Goal: Task Accomplishment & Management: Manage account settings

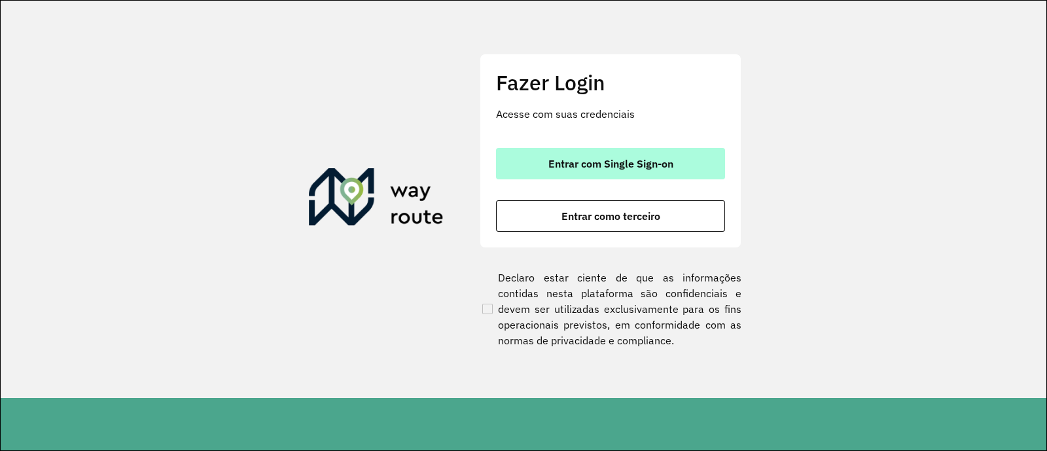
click at [605, 149] on button "Entrar com Single Sign-on" at bounding box center [610, 163] width 229 height 31
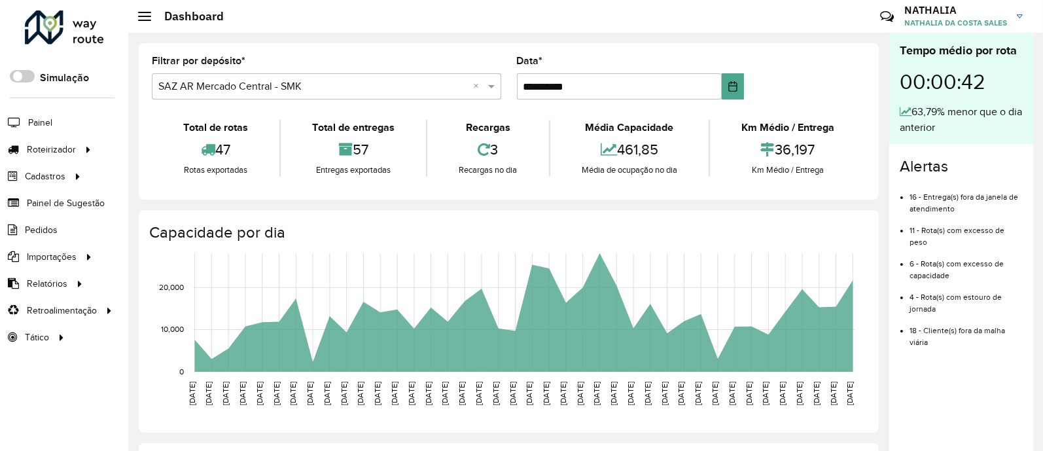
click at [58, 224] on li "Pedidos" at bounding box center [64, 230] width 128 height 27
click at [43, 224] on span "Pedidos" at bounding box center [42, 230] width 34 height 14
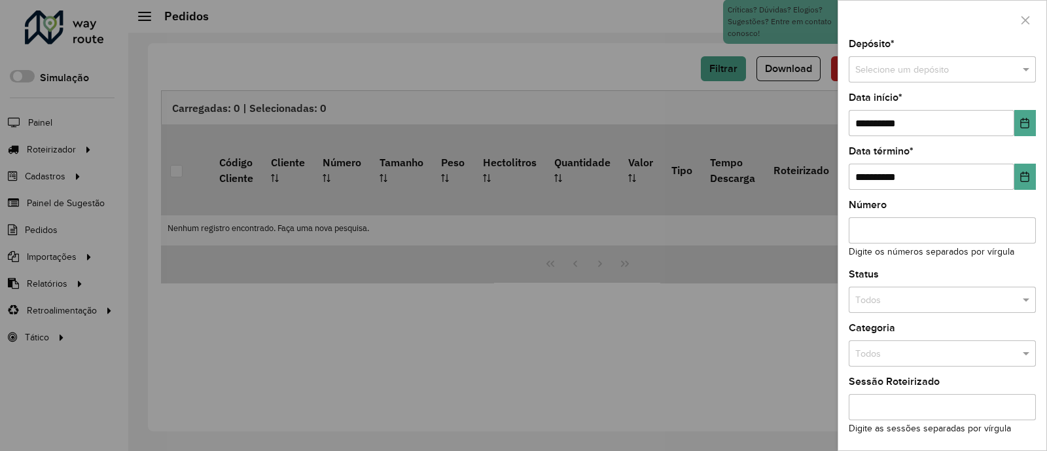
click at [833, 65] on input "text" at bounding box center [929, 70] width 148 height 14
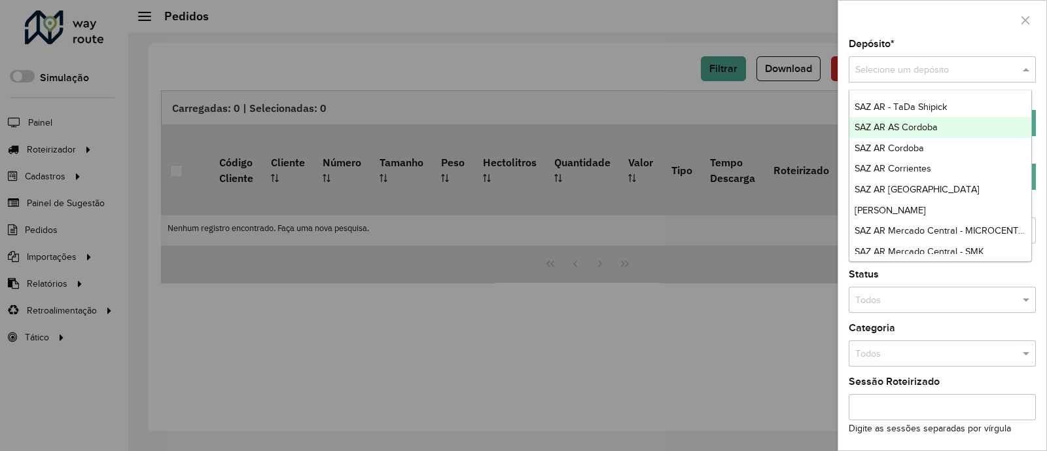
click at [833, 126] on span "SAZ AR AS Cordoba" at bounding box center [895, 127] width 83 height 10
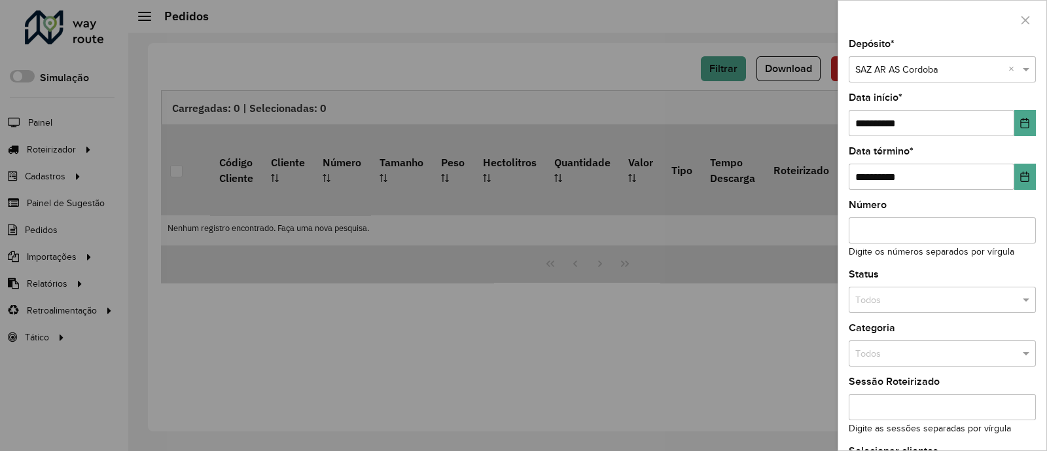
click at [833, 65] on input "text" at bounding box center [929, 70] width 148 height 14
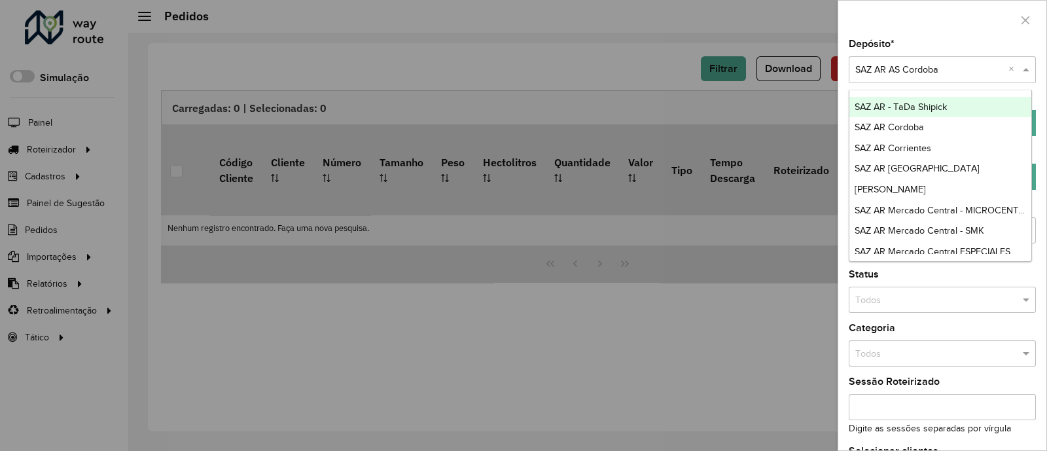
click at [833, 66] on input "text" at bounding box center [929, 70] width 148 height 14
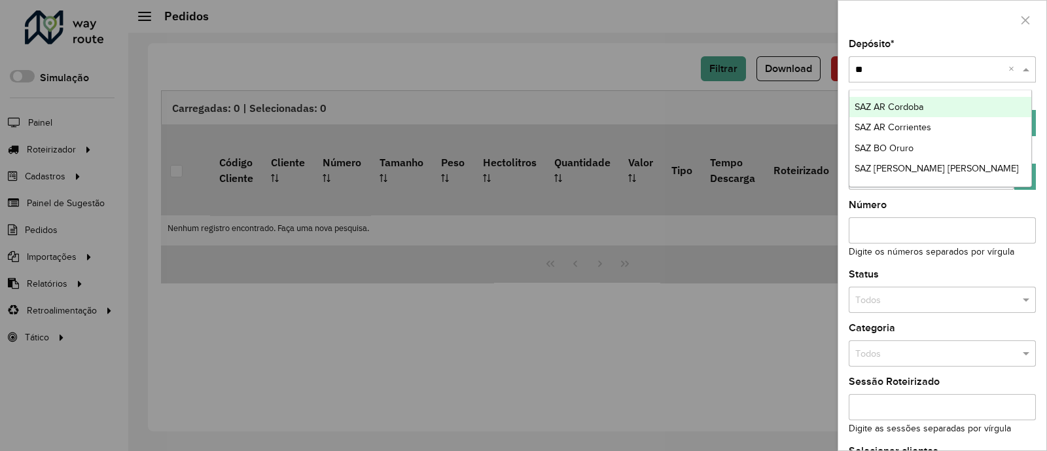
type input "***"
click at [833, 105] on div "SAZ BO Oruro" at bounding box center [940, 107] width 183 height 21
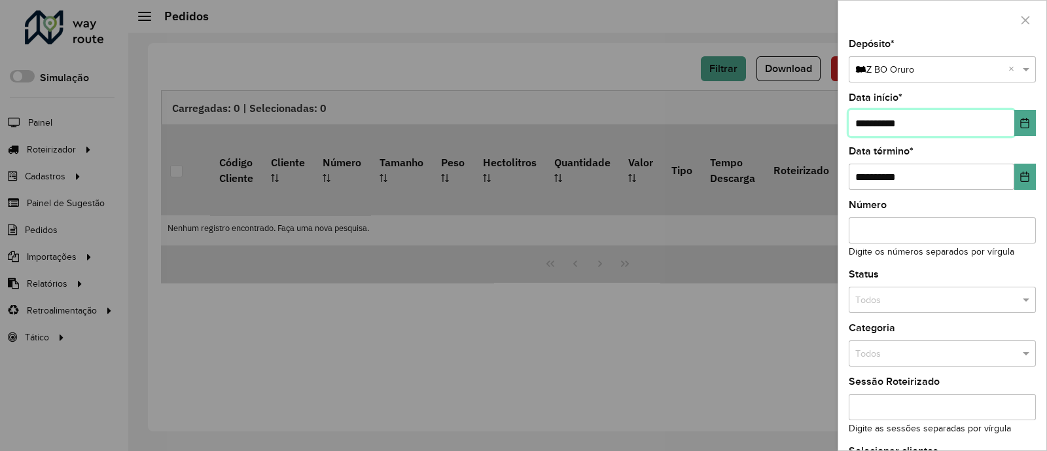
click at [833, 120] on input "**********" at bounding box center [932, 123] width 166 height 26
click at [833, 118] on icon "Choose Date" at bounding box center [1024, 123] width 10 height 10
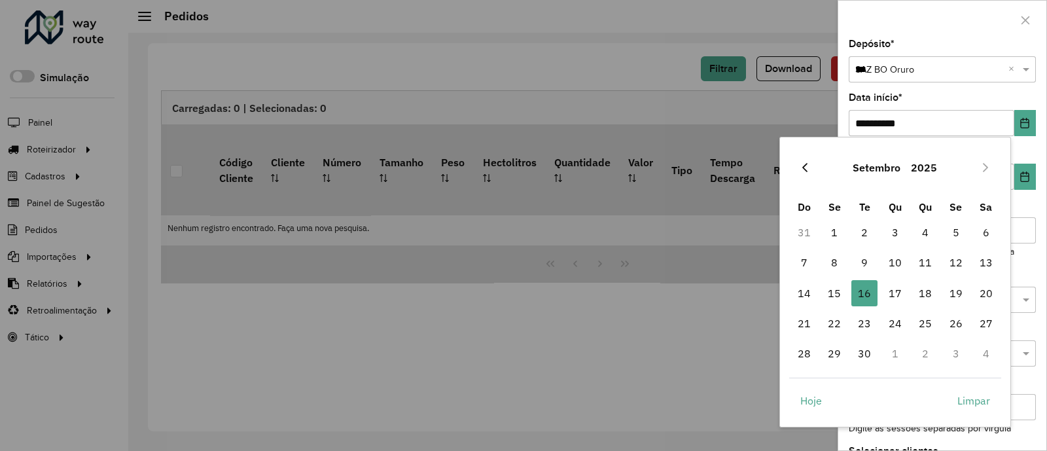
click at [805, 165] on icon "Previous Month" at bounding box center [805, 167] width 10 height 10
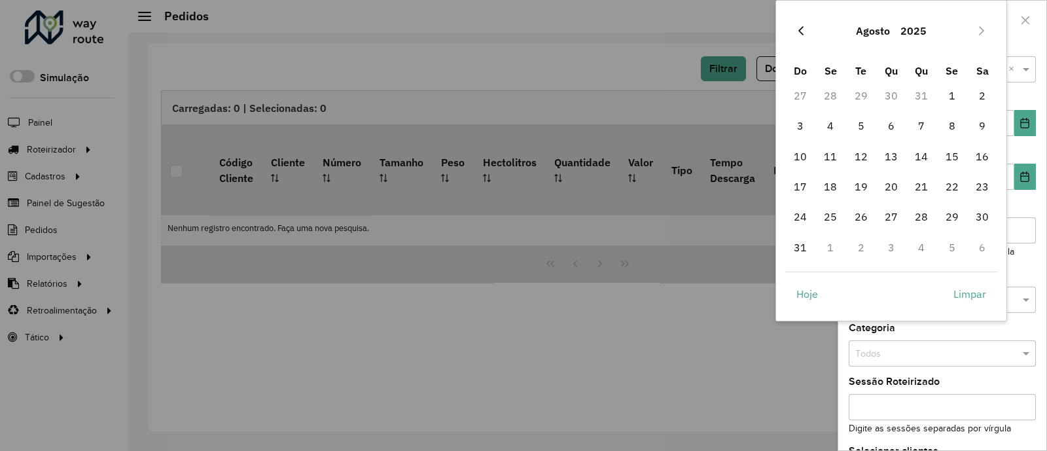
click at [805, 32] on icon "Previous Month" at bounding box center [801, 31] width 10 height 10
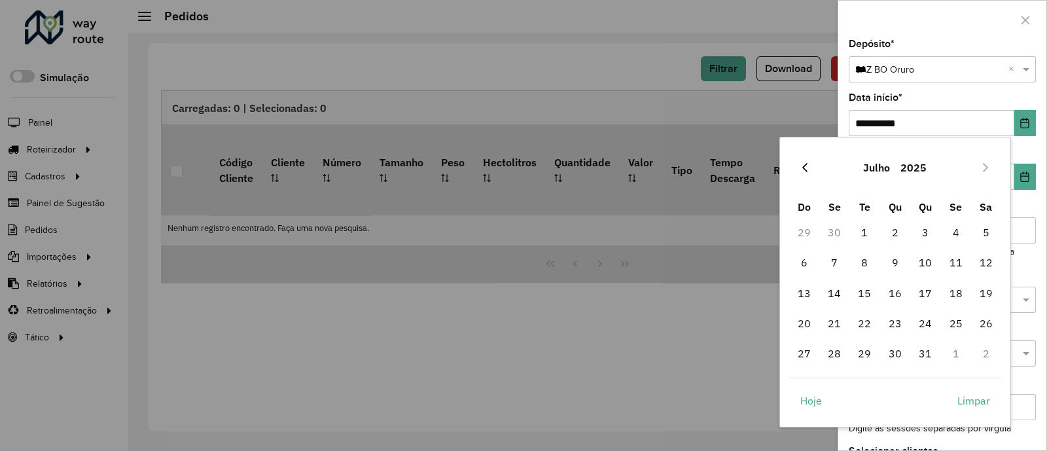
click at [803, 171] on icon "Previous Month" at bounding box center [805, 167] width 10 height 10
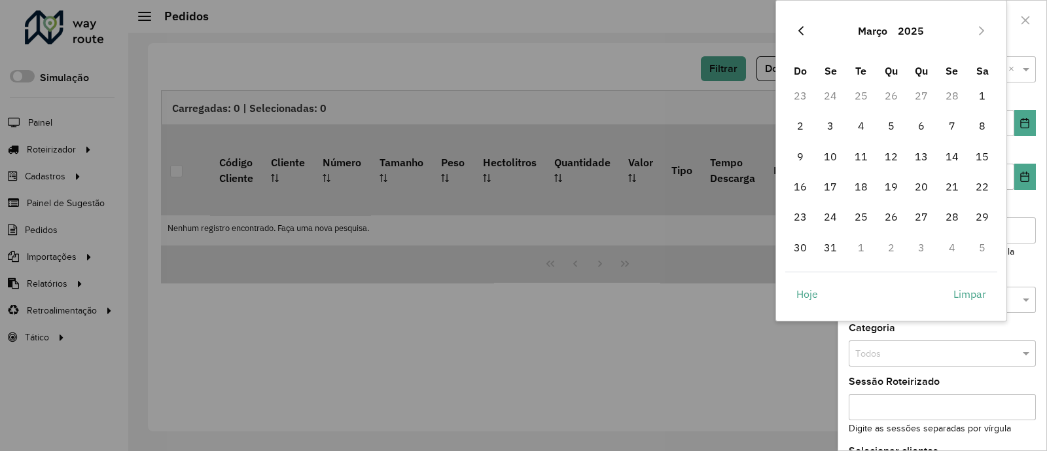
click at [800, 29] on icon "Previous Month" at bounding box center [800, 30] width 5 height 9
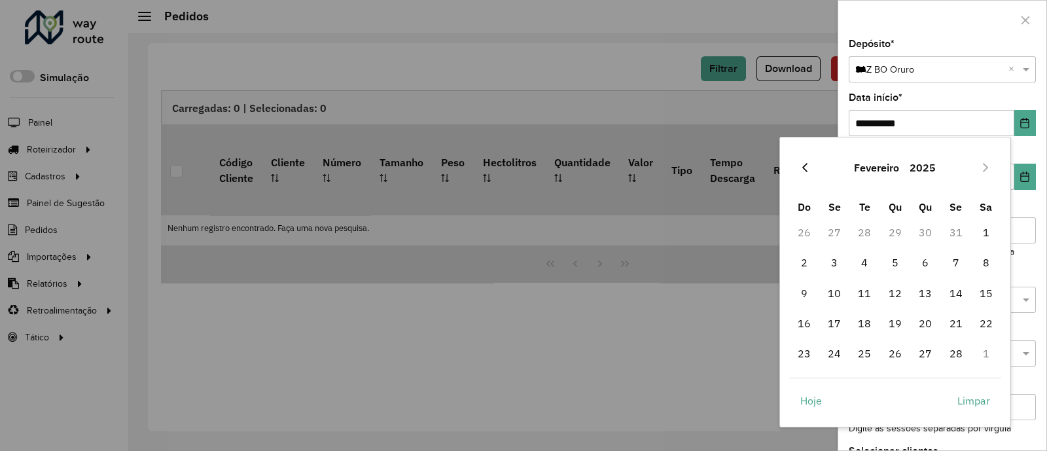
click at [810, 168] on button "Previous Month" at bounding box center [804, 167] width 21 height 21
click at [833, 239] on span "1" at bounding box center [895, 232] width 26 height 26
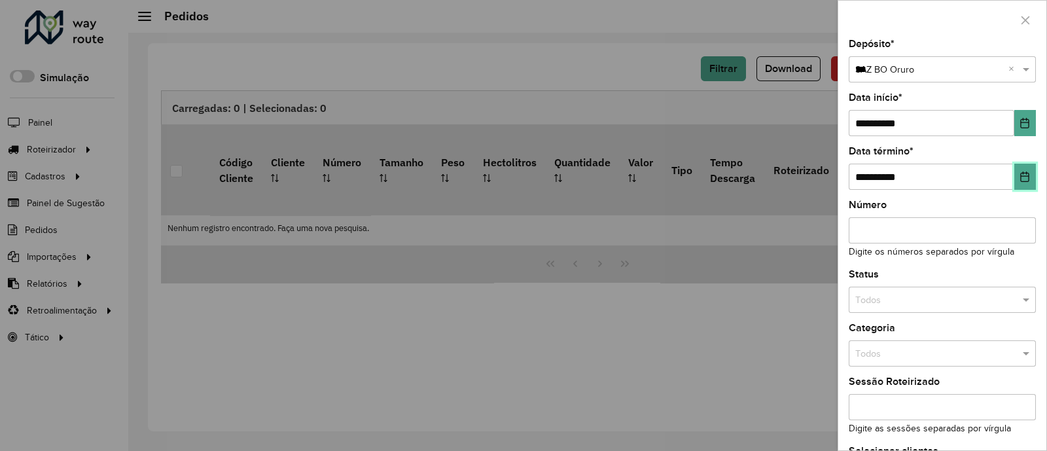
click at [833, 178] on icon "Choose Date" at bounding box center [1024, 176] width 10 height 10
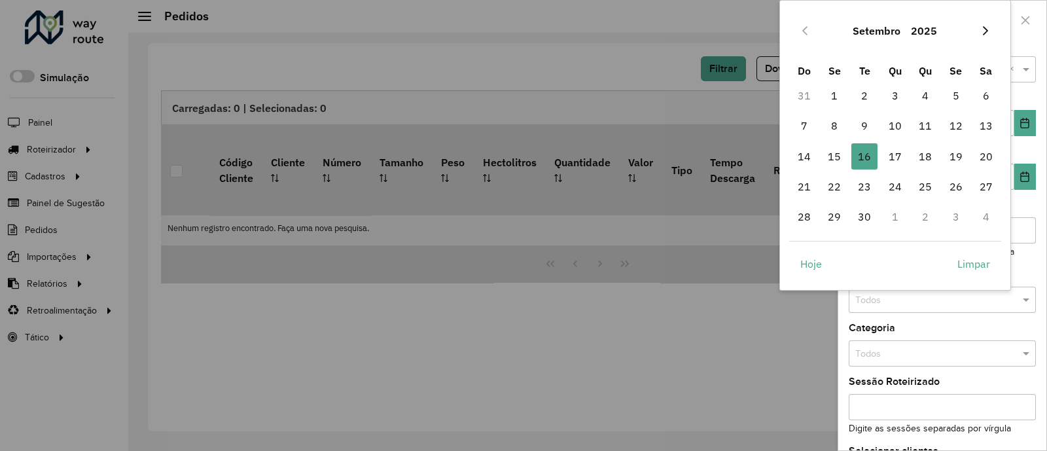
click at [833, 33] on icon "Next Month" at bounding box center [985, 31] width 10 height 10
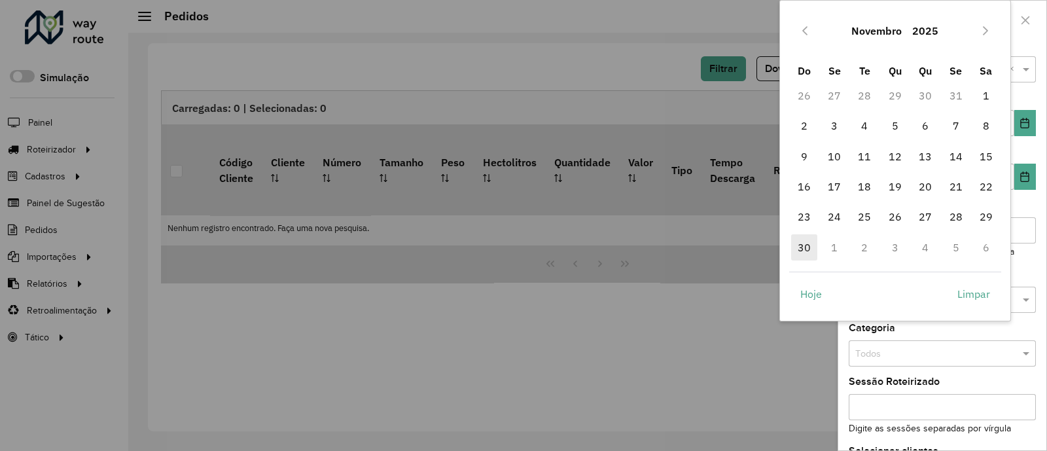
click at [800, 249] on span "30" at bounding box center [804, 247] width 26 height 26
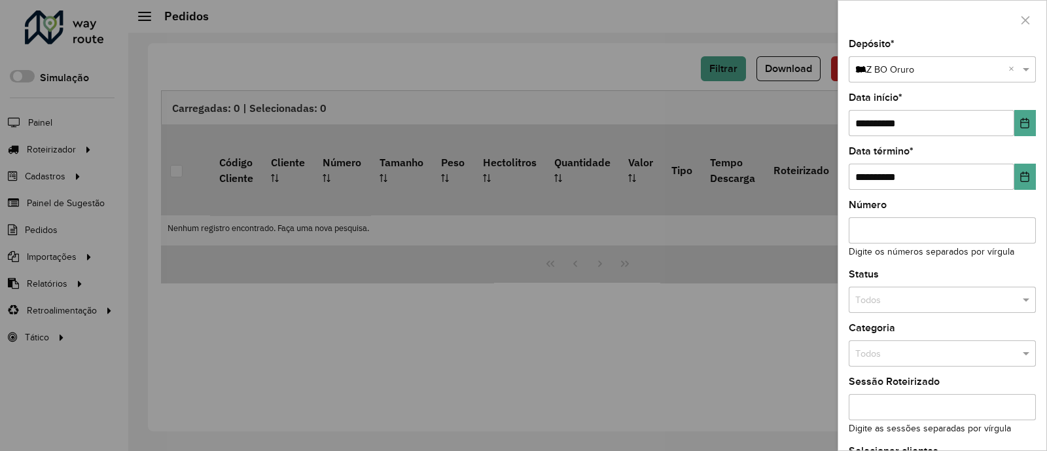
click at [833, 291] on div "Todos" at bounding box center [942, 300] width 187 height 26
click at [833, 360] on div "Não roteirizado" at bounding box center [940, 358] width 183 height 21
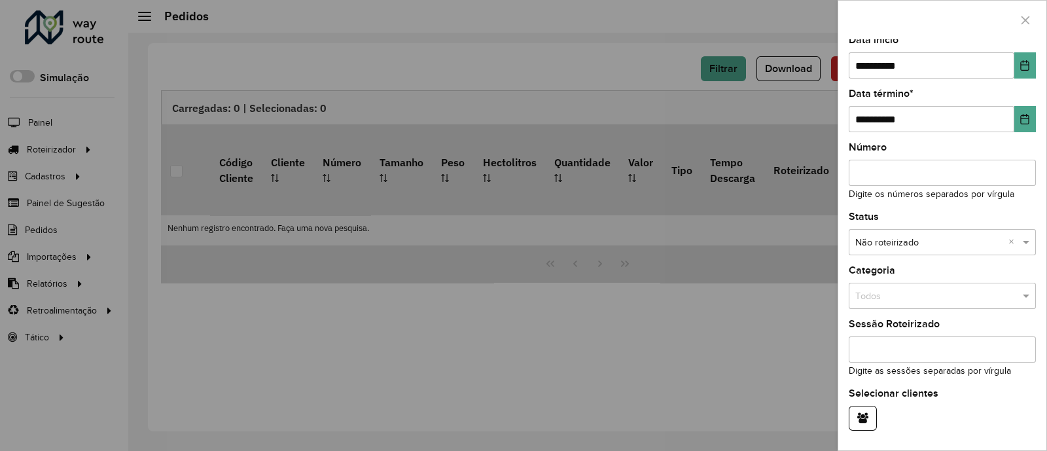
scroll to position [101, 0]
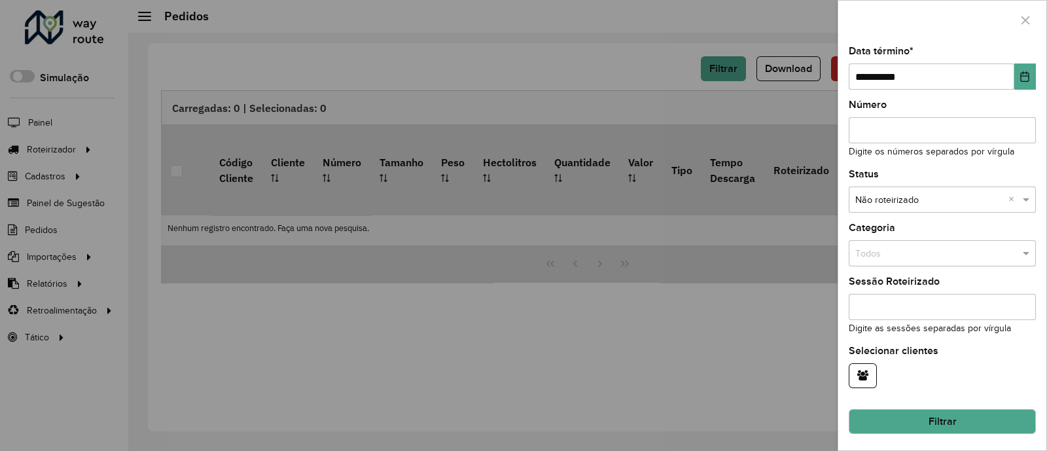
click at [833, 360] on button "Filtrar" at bounding box center [942, 421] width 187 height 25
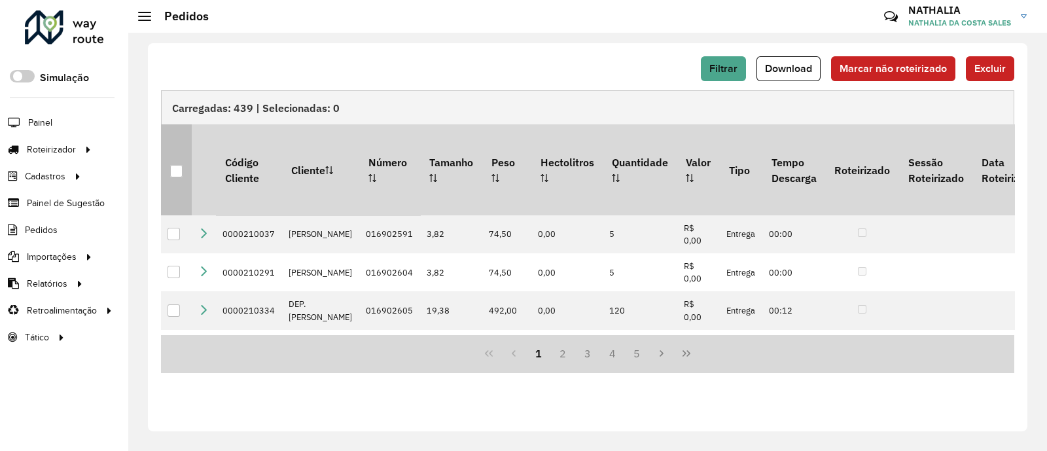
click at [174, 165] on div at bounding box center [176, 171] width 12 height 12
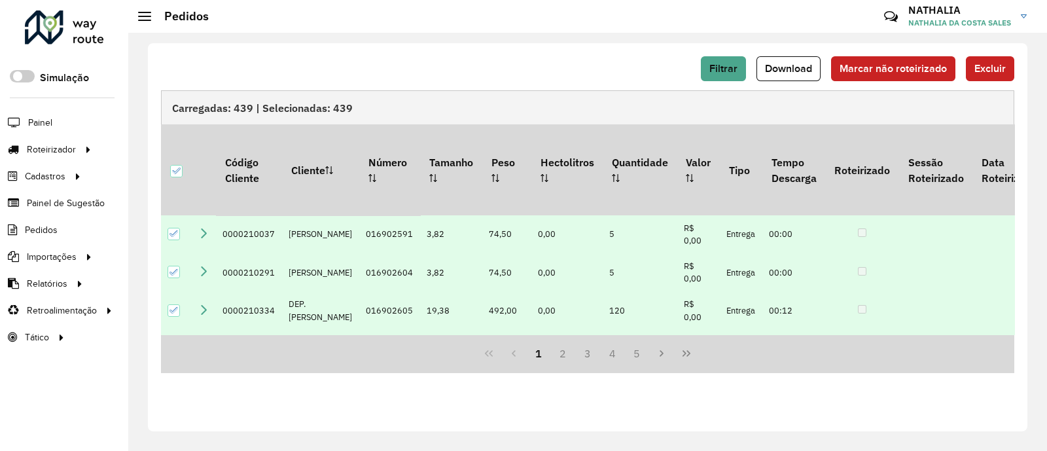
click at [833, 61] on div "Filtrar Download Marcar não roteirizado Excluir Carregadas: 439 | Selecionadas:…" at bounding box center [587, 237] width 879 height 388
click at [833, 63] on span "Excluir" at bounding box center [989, 68] width 31 height 11
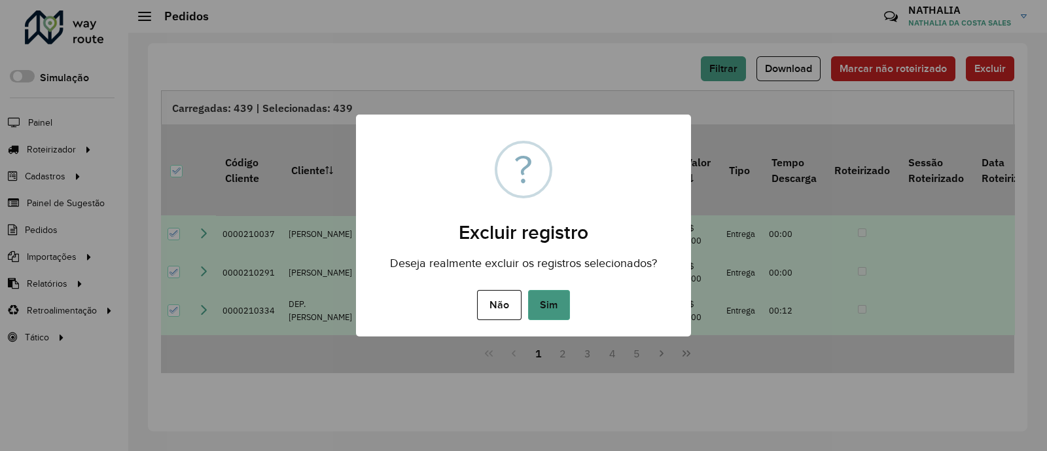
click at [552, 304] on button "Sim" at bounding box center [549, 305] width 42 height 30
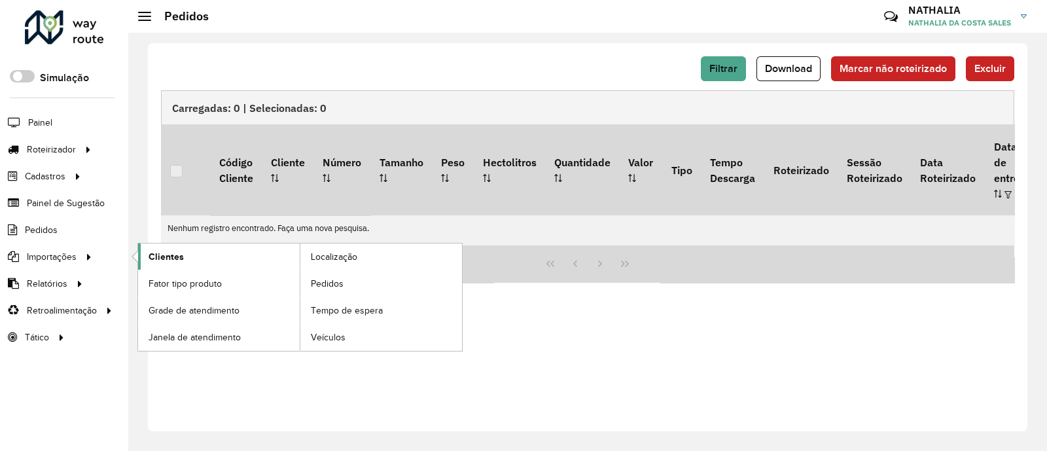
click at [186, 261] on link "Clientes" at bounding box center [219, 256] width 162 height 26
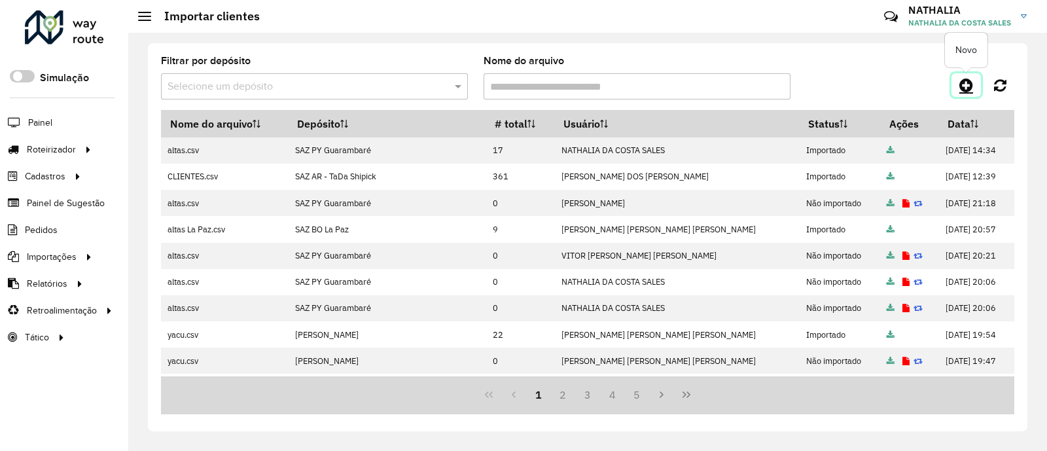
click at [833, 80] on icon at bounding box center [966, 85] width 14 height 16
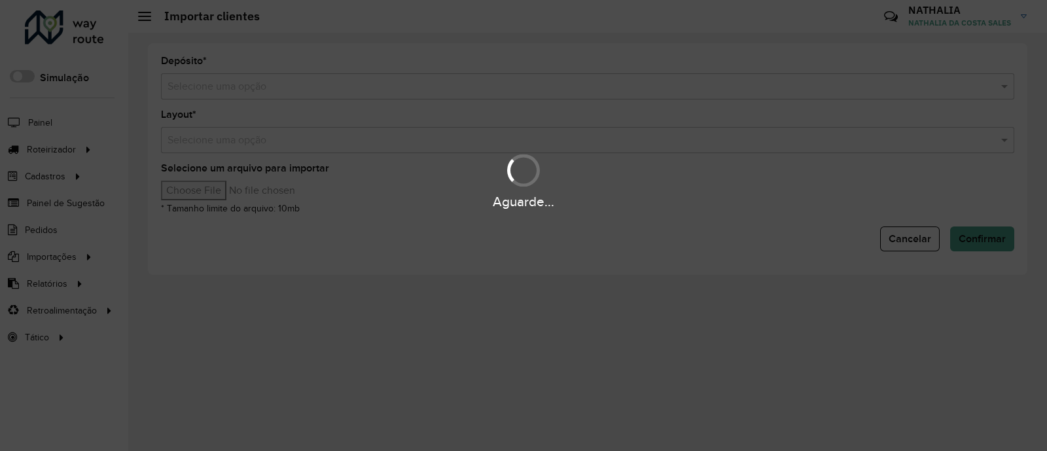
click at [833, 86] on div "Aguarde..." at bounding box center [523, 225] width 1047 height 451
click at [833, 86] on input "text" at bounding box center [574, 87] width 814 height 16
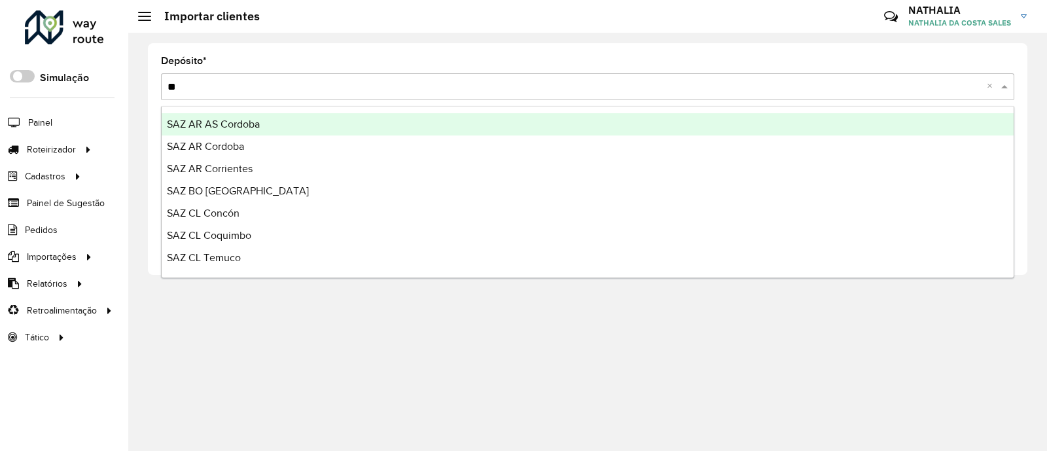
type input "***"
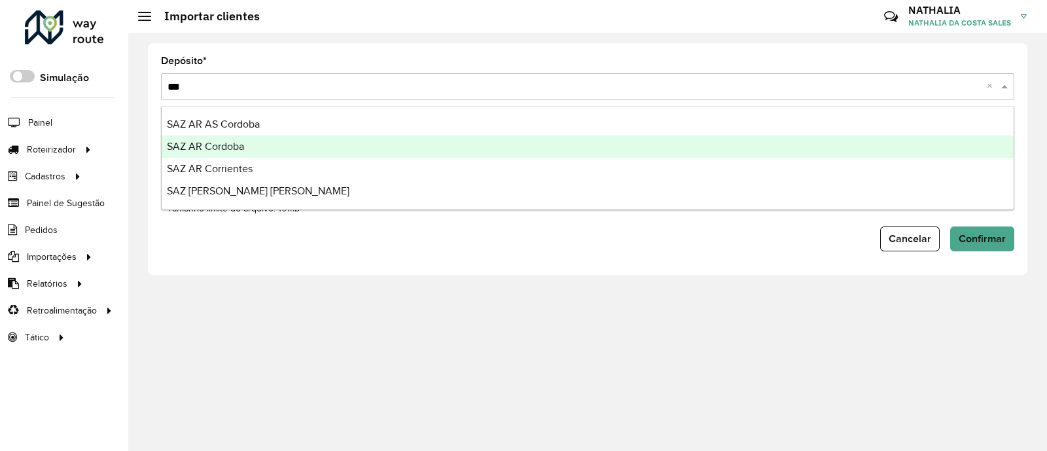
click at [833, 156] on div "SAZ AR Cordoba" at bounding box center [588, 146] width 852 height 22
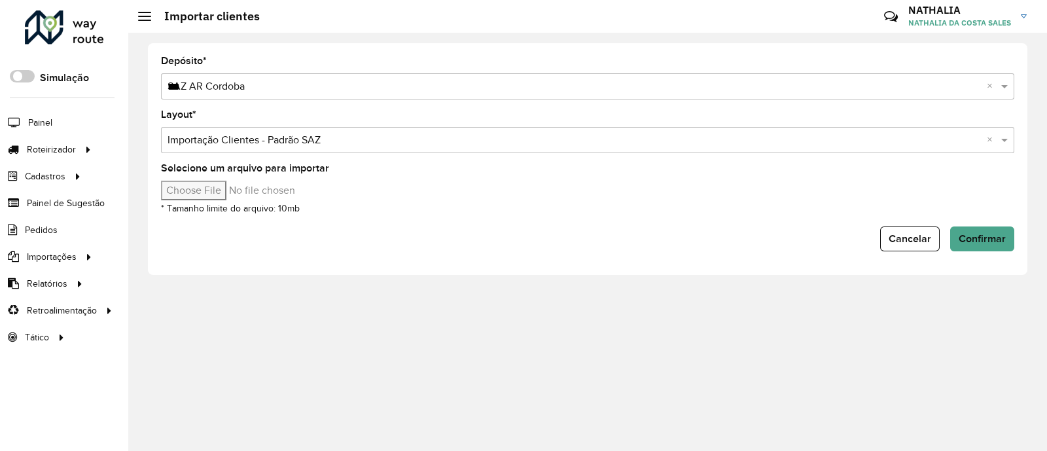
click at [191, 193] on input "Selecione um arquivo para importar" at bounding box center [272, 191] width 222 height 20
type input "**********"
click at [833, 230] on button "Confirmar" at bounding box center [982, 238] width 64 height 25
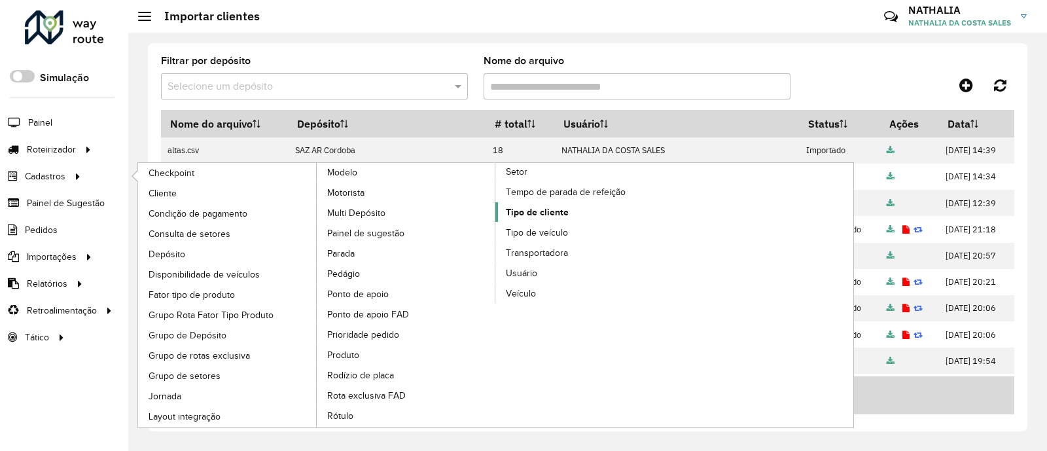
click at [542, 208] on span "Tipo de cliente" at bounding box center [537, 212] width 63 height 14
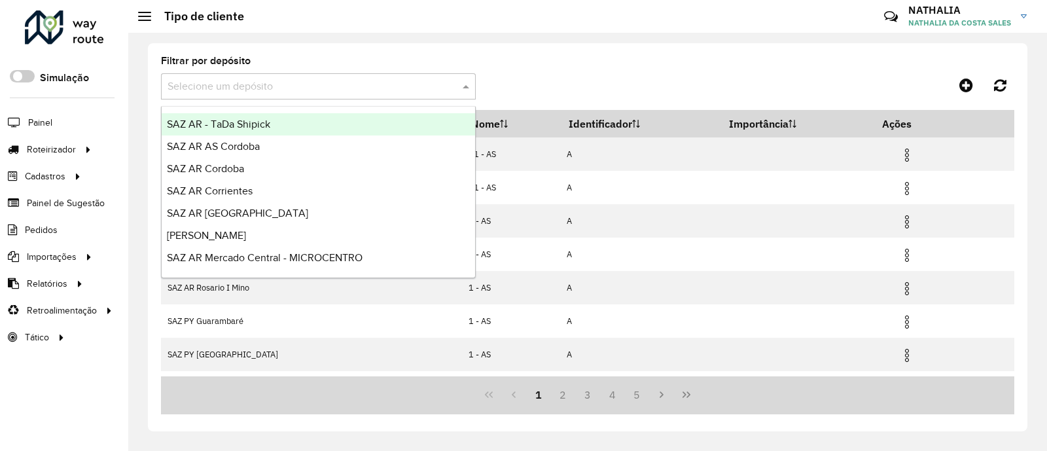
click at [376, 90] on input "text" at bounding box center [304, 87] width 275 height 16
type input "***"
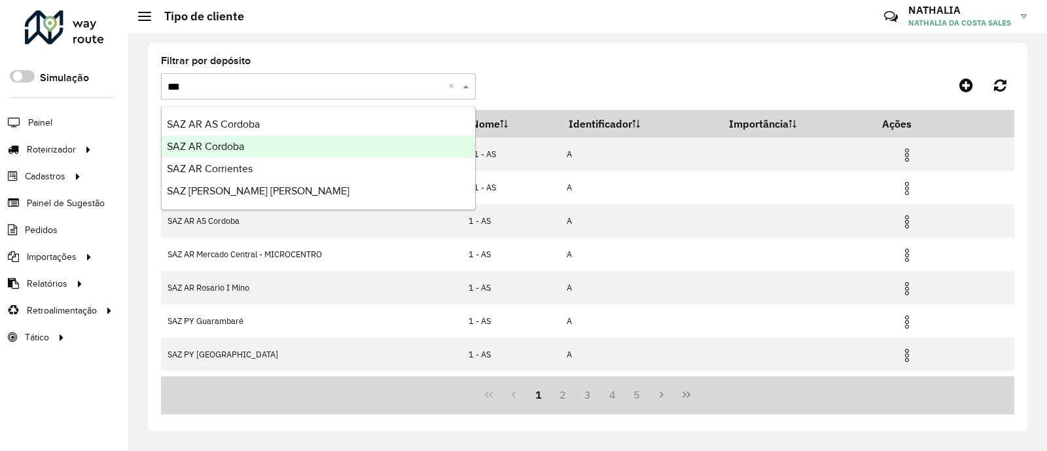
click at [345, 136] on div "SAZ AR Cordoba" at bounding box center [318, 146] width 313 height 22
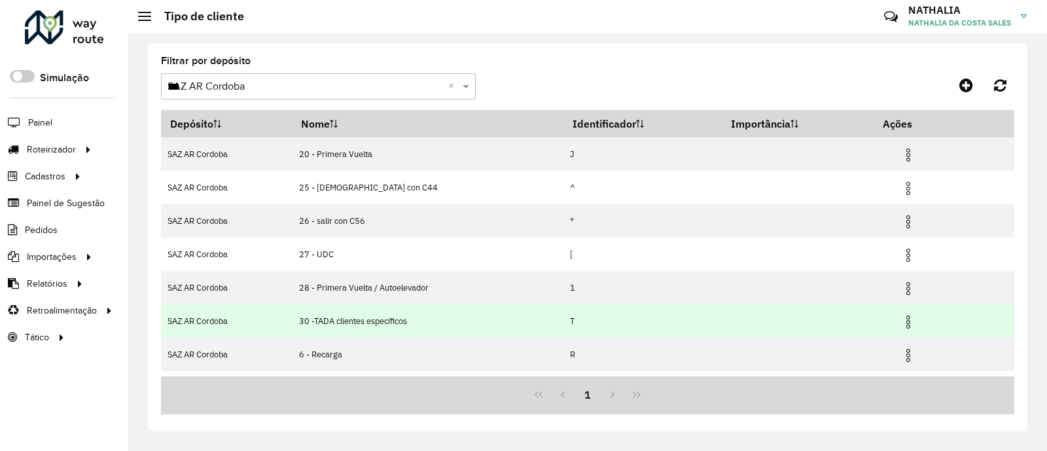
click at [833, 317] on img at bounding box center [908, 322] width 16 height 16
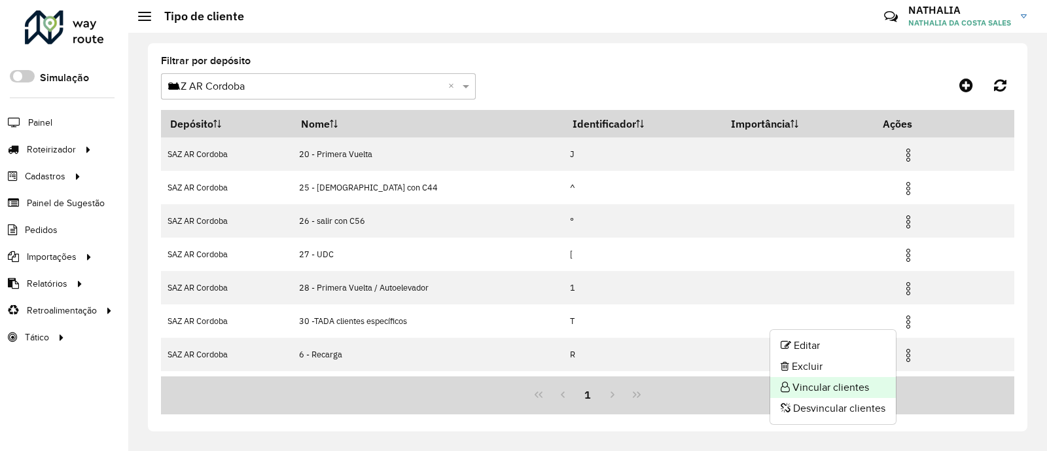
click at [833, 360] on li "Vincular clientes" at bounding box center [833, 387] width 126 height 21
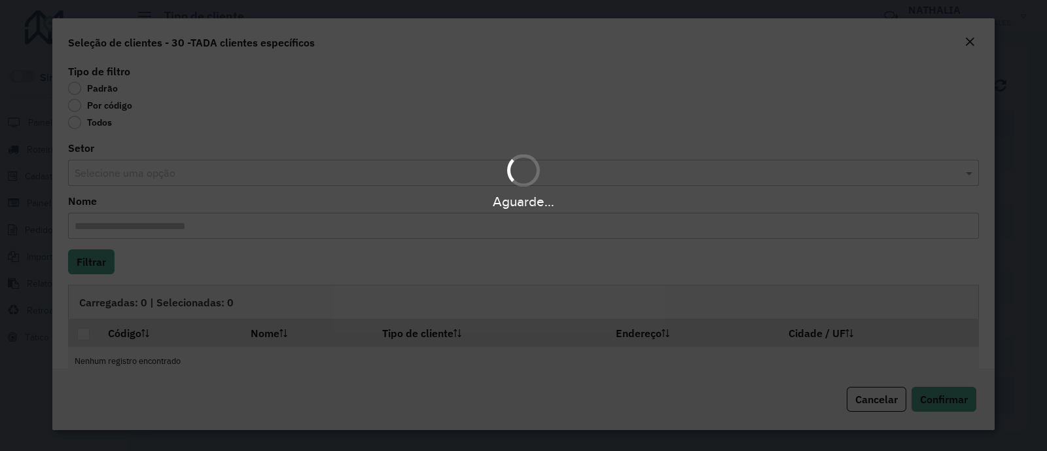
click at [100, 165] on body "Aguarde... Pop-up bloqueado! Seu navegador bloqueou automáticamente a abertura …" at bounding box center [523, 225] width 1047 height 451
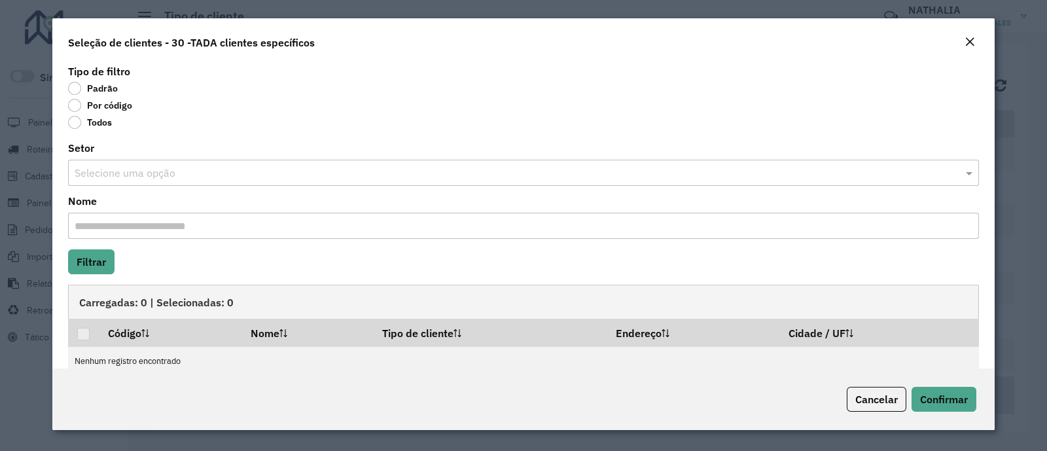
click at [88, 109] on label "Por código" at bounding box center [100, 105] width 64 height 13
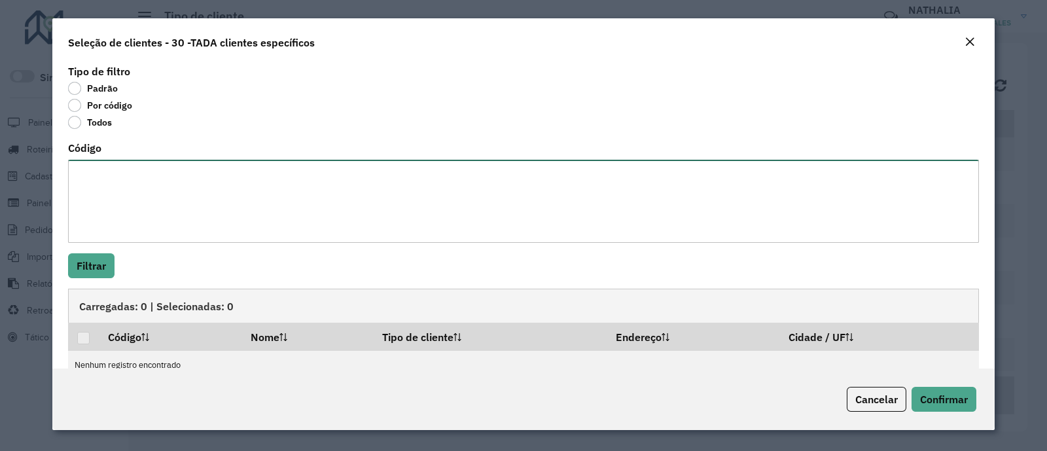
click at [97, 173] on textarea "Código" at bounding box center [523, 201] width 911 height 83
paste textarea "**********"
type textarea "**********"
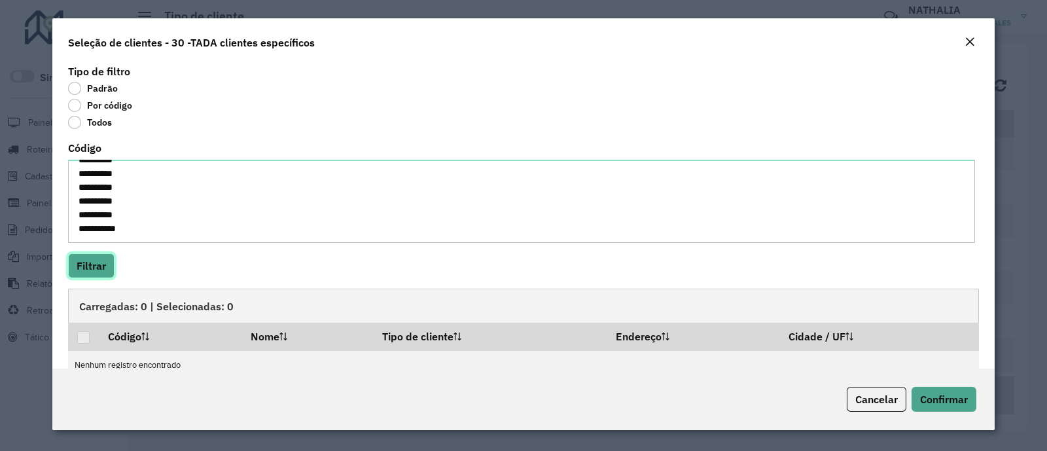
click at [72, 268] on button "Filtrar" at bounding box center [91, 265] width 46 height 25
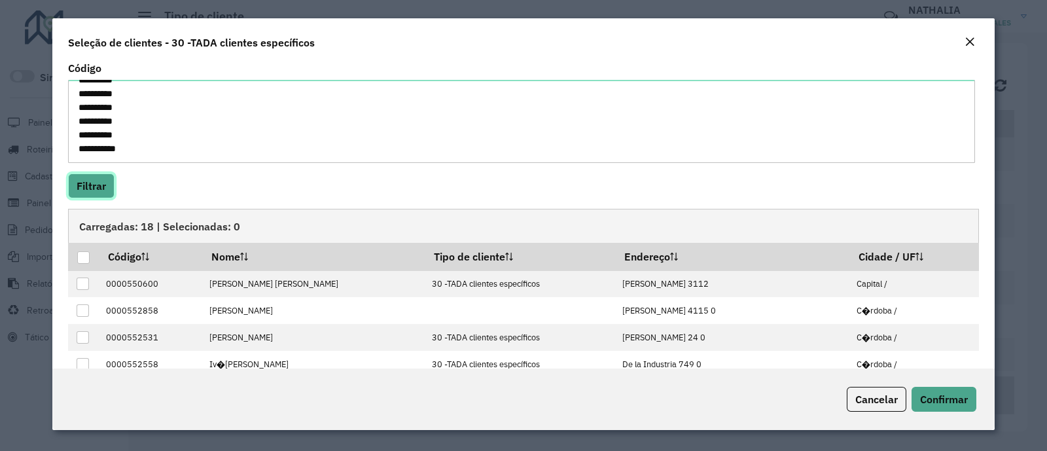
scroll to position [163, 0]
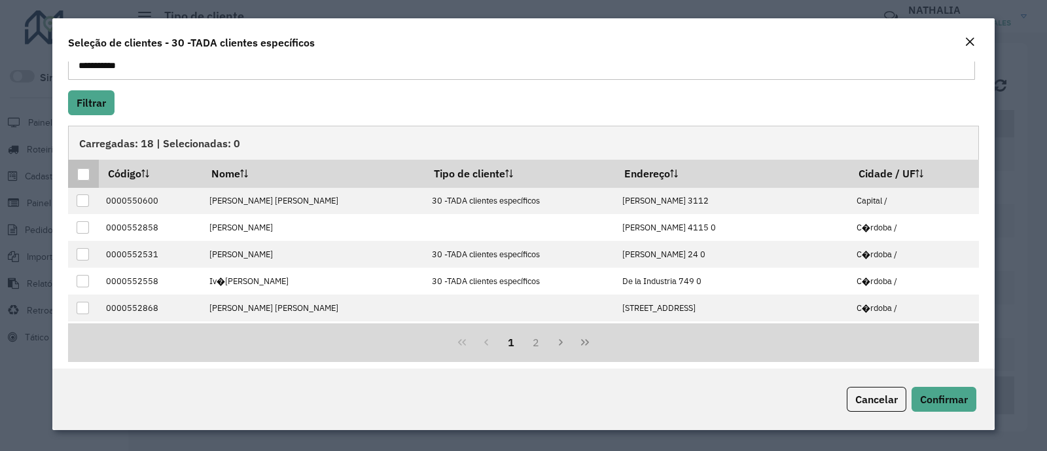
click at [80, 160] on th at bounding box center [83, 173] width 31 height 27
click at [81, 171] on div at bounding box center [83, 174] width 12 height 12
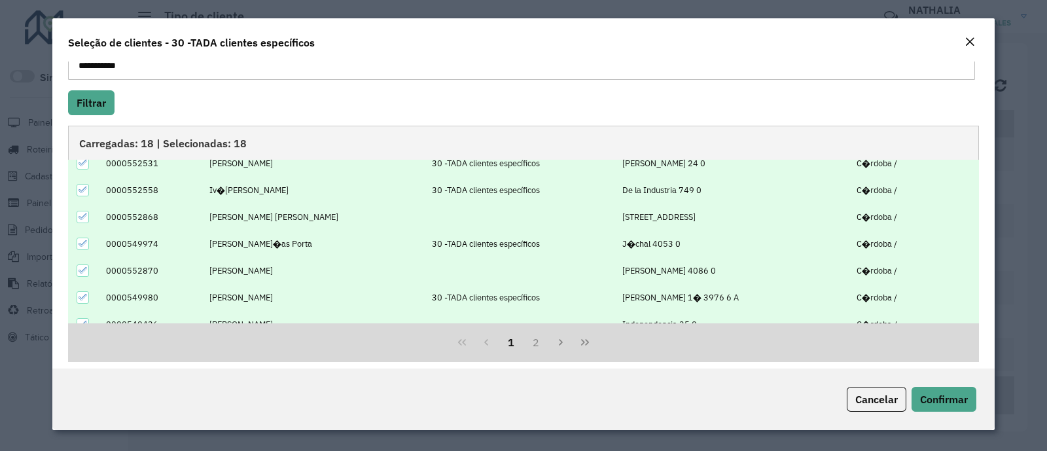
scroll to position [131, 0]
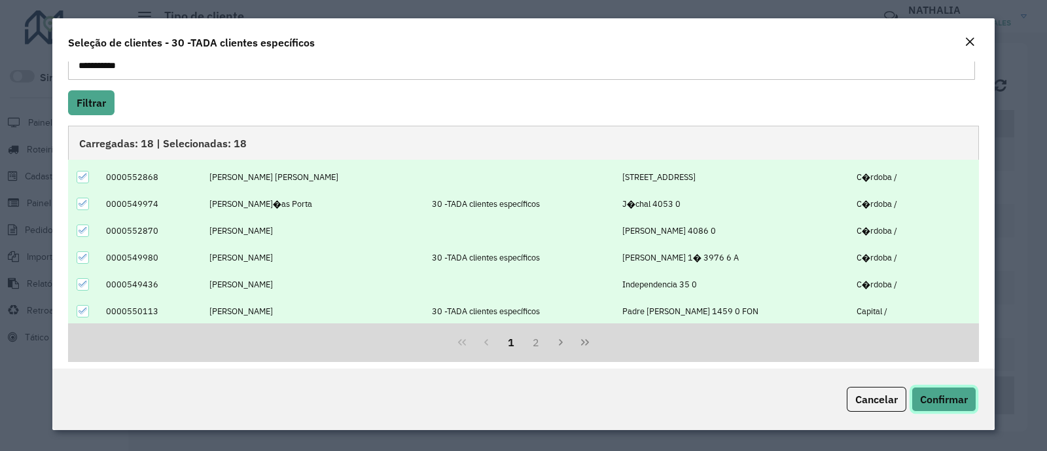
click at [833, 360] on button "Confirmar" at bounding box center [943, 399] width 65 height 25
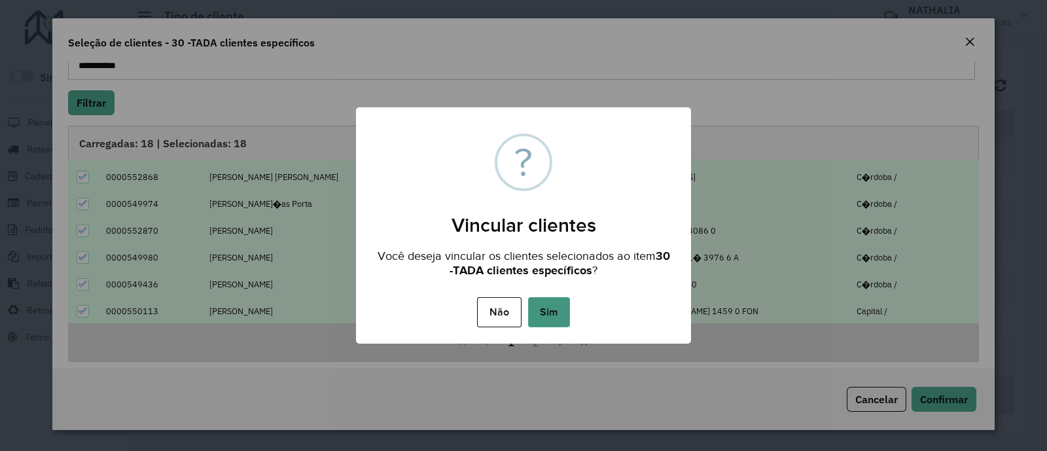
click at [537, 309] on button "Sim" at bounding box center [549, 312] width 42 height 30
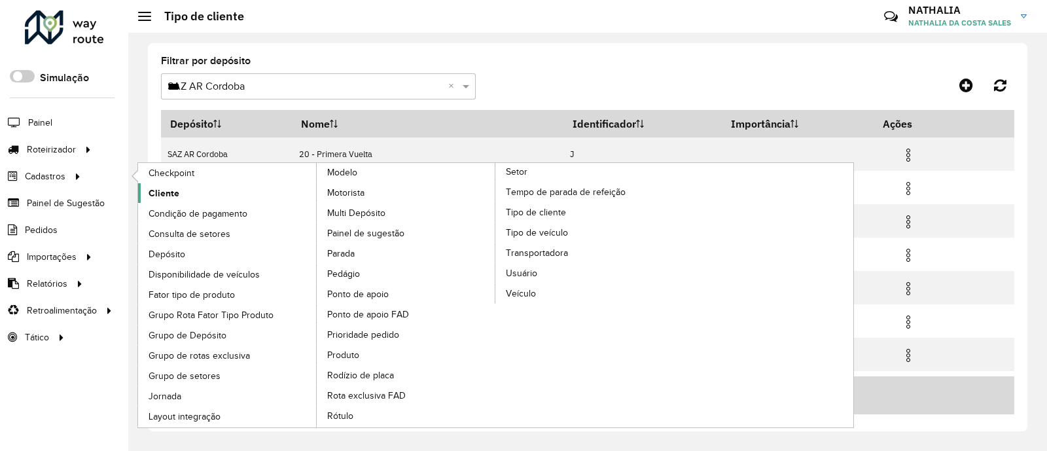
click at [151, 196] on span "Cliente" at bounding box center [164, 193] width 31 height 14
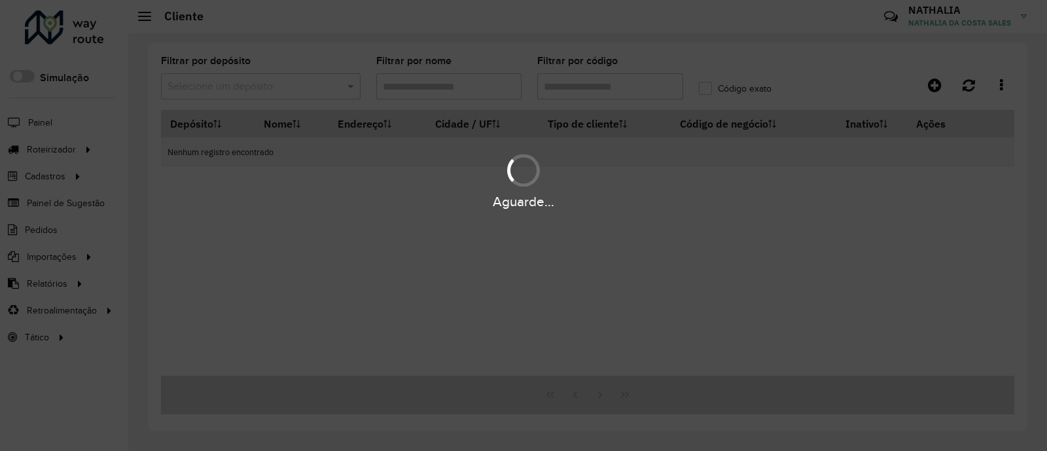
click at [637, 92] on div "Aguarde..." at bounding box center [523, 225] width 1047 height 451
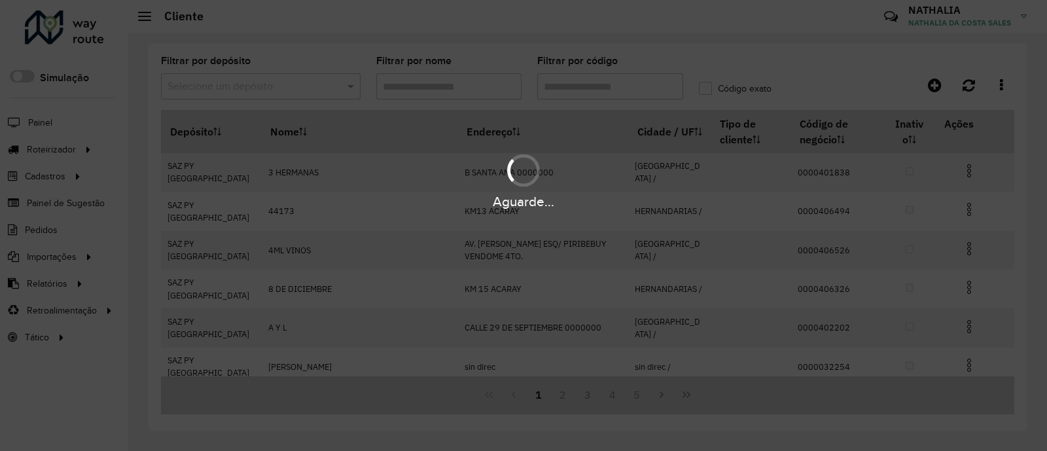
click at [630, 82] on div "Aguarde..." at bounding box center [523, 225] width 1047 height 451
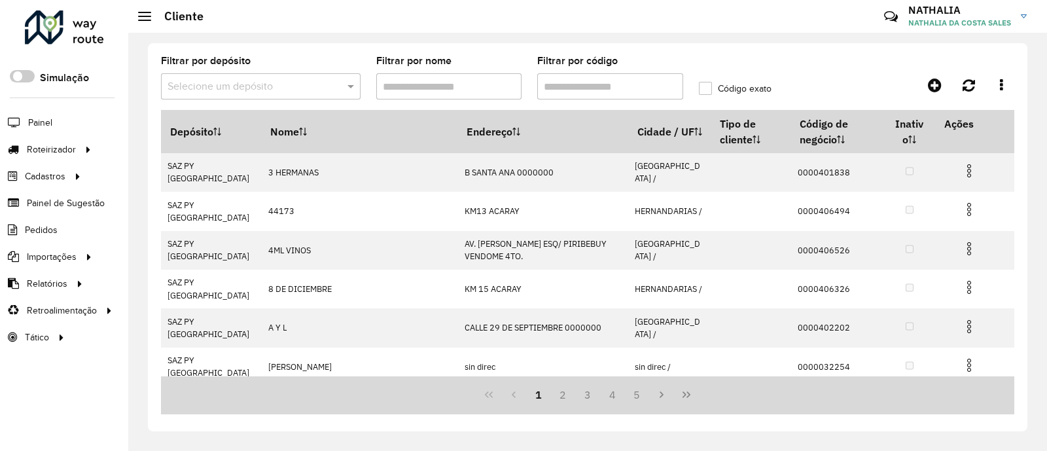
click at [603, 88] on input "Filtrar por código" at bounding box center [610, 86] width 146 height 26
paste input "**********"
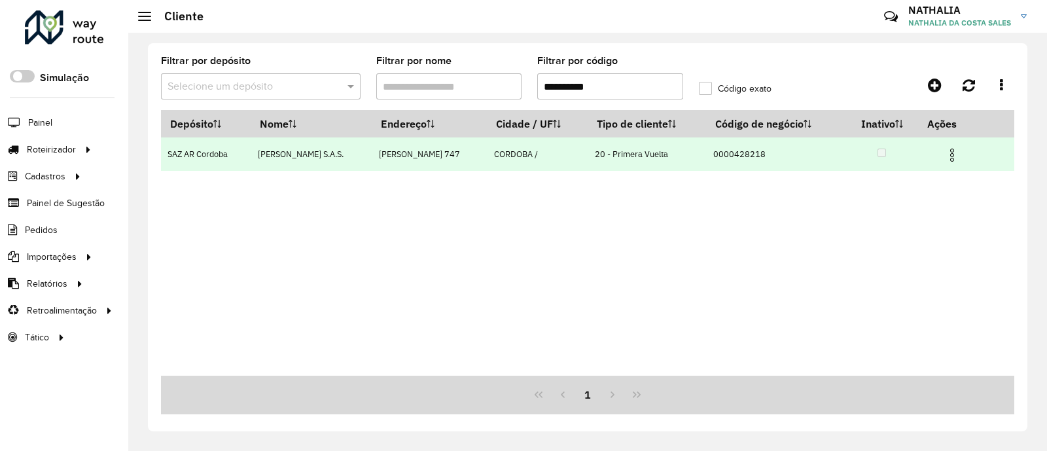
type input "**********"
click at [833, 155] on img at bounding box center [952, 155] width 16 height 16
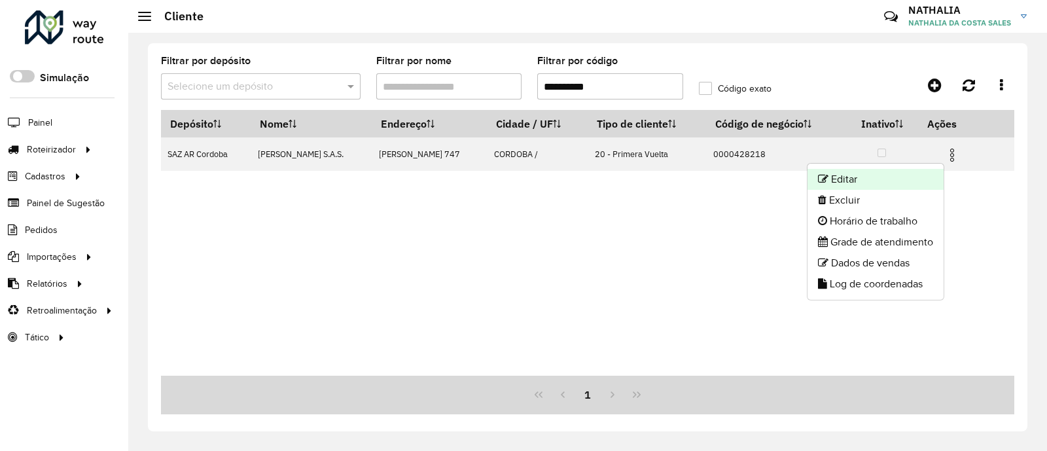
click at [833, 186] on li "Editar" at bounding box center [875, 179] width 136 height 21
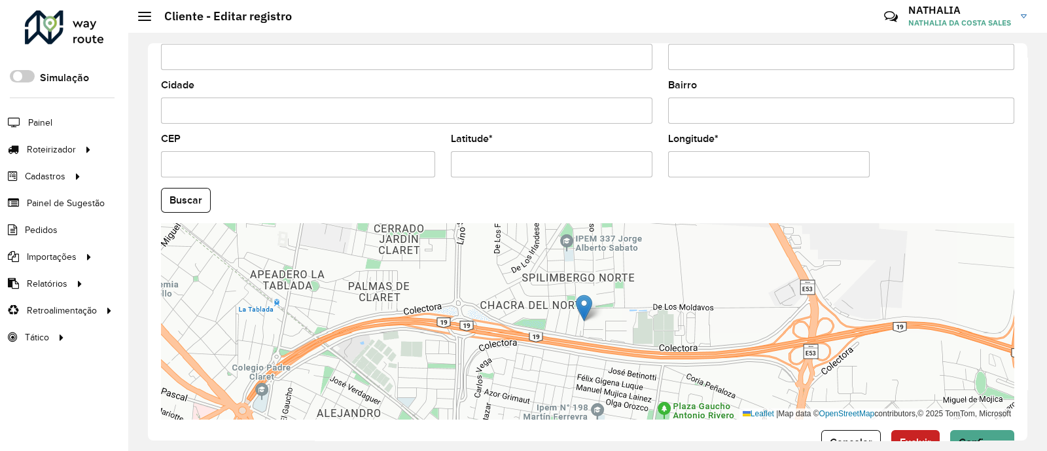
scroll to position [523, 0]
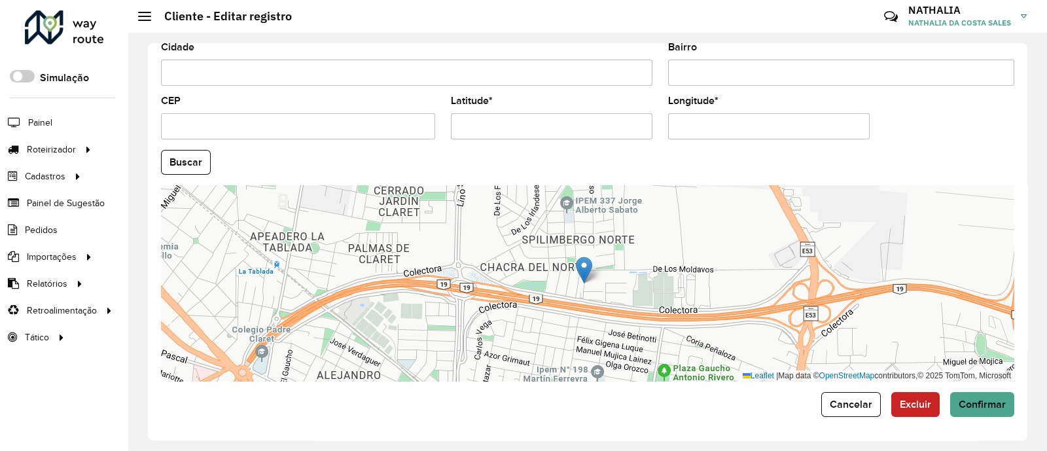
click at [608, 125] on input "Latitude *" at bounding box center [552, 126] width 202 height 26
paste input "text"
type input "**********"
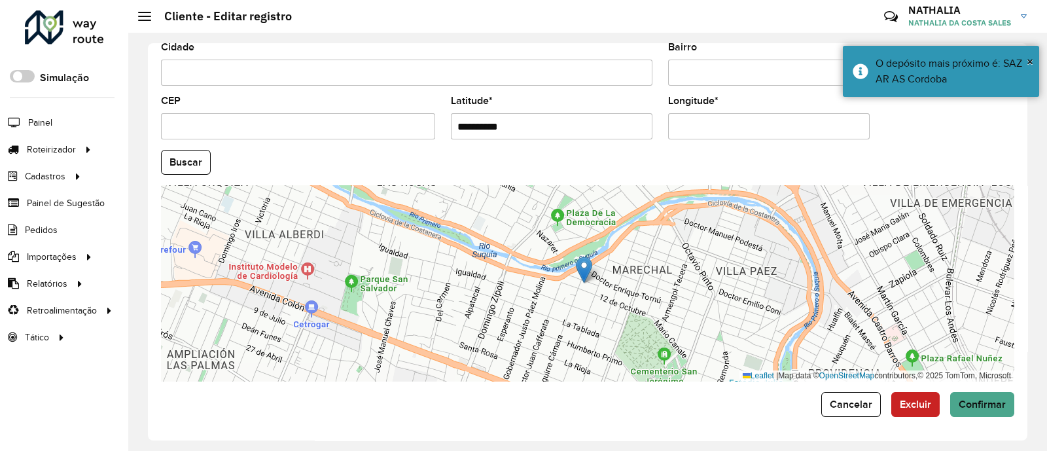
click at [745, 128] on input "Longitude *" at bounding box center [769, 126] width 202 height 26
paste input "text"
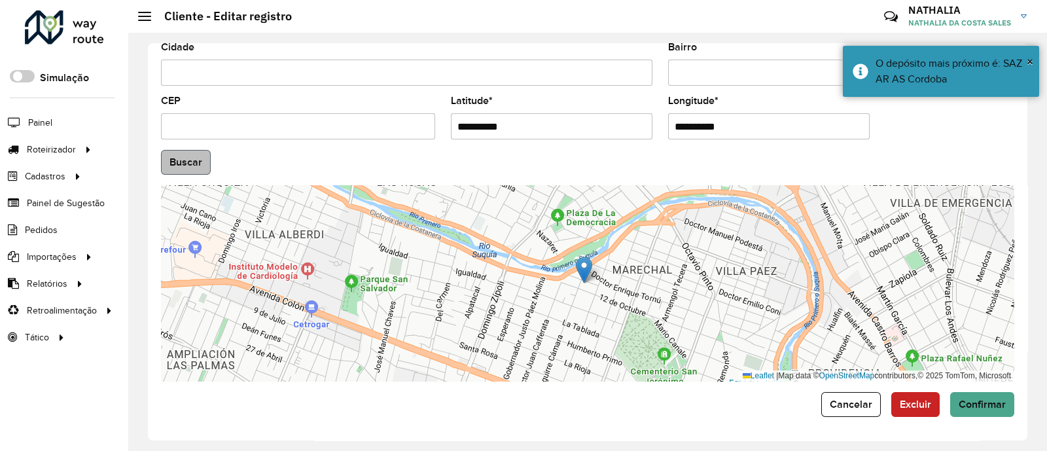
type input "**********"
click at [185, 158] on hb-app "Aguarde... Pop-up bloqueado! Seu navegador bloqueou automáticamente a abertura …" at bounding box center [523, 225] width 1047 height 451
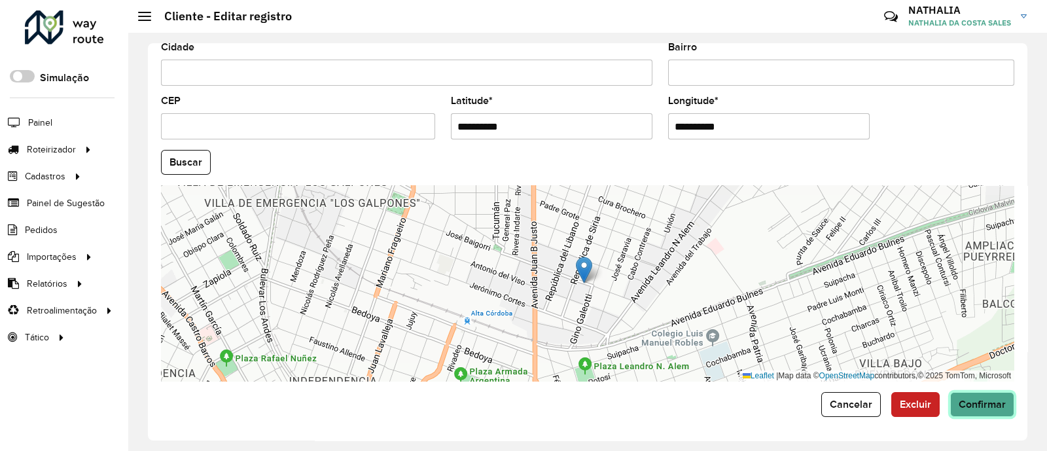
click at [833, 360] on button "Confirmar" at bounding box center [982, 404] width 64 height 25
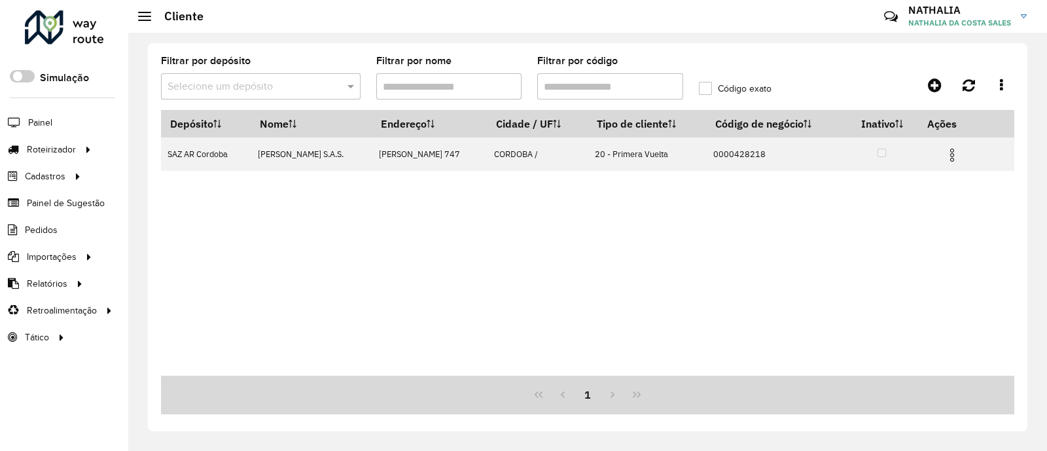
click at [602, 82] on input "Filtrar por código" at bounding box center [610, 86] width 146 height 26
paste input "text"
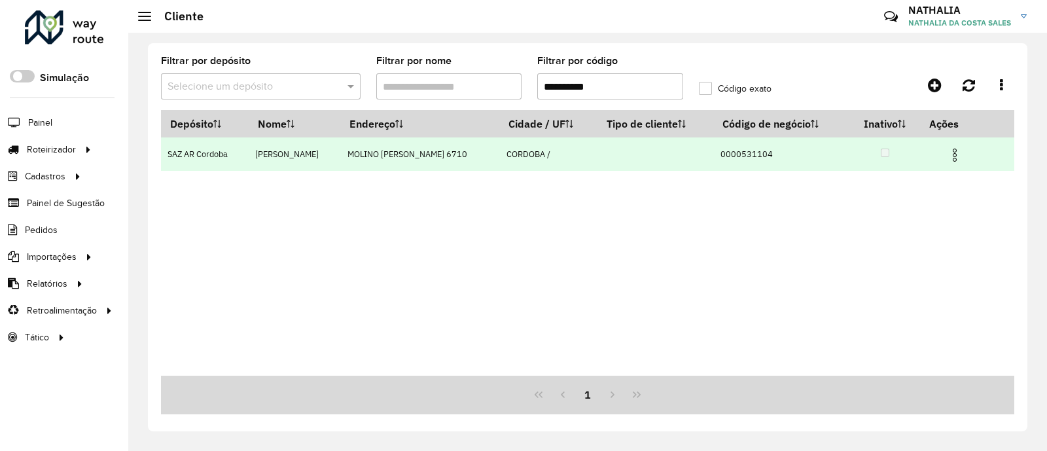
type input "**********"
click at [833, 167] on td at bounding box center [960, 153] width 79 height 33
click at [833, 160] on img at bounding box center [955, 155] width 16 height 16
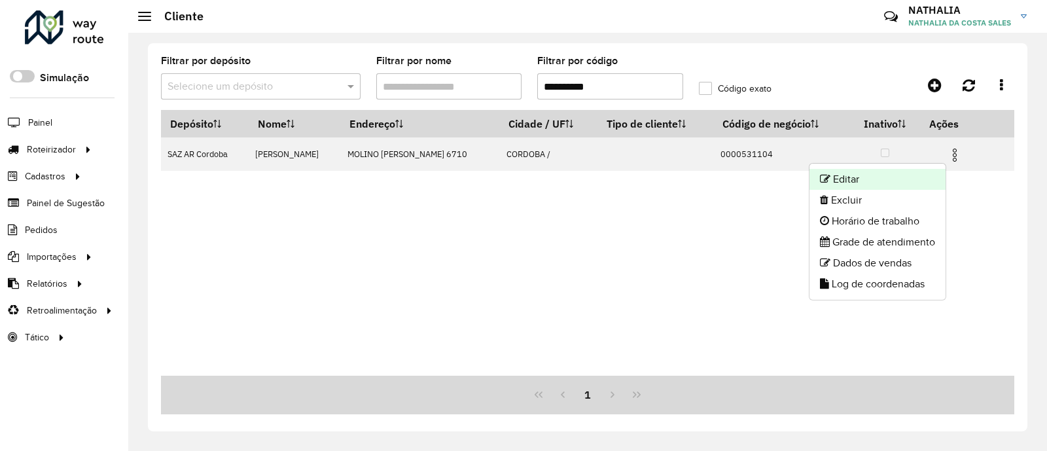
click at [833, 181] on li "Editar" at bounding box center [877, 179] width 136 height 21
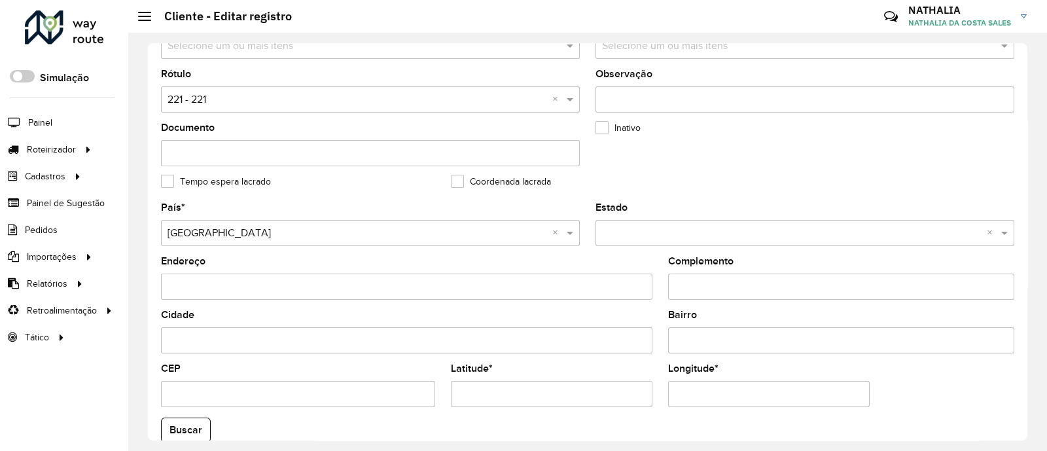
scroll to position [491, 0]
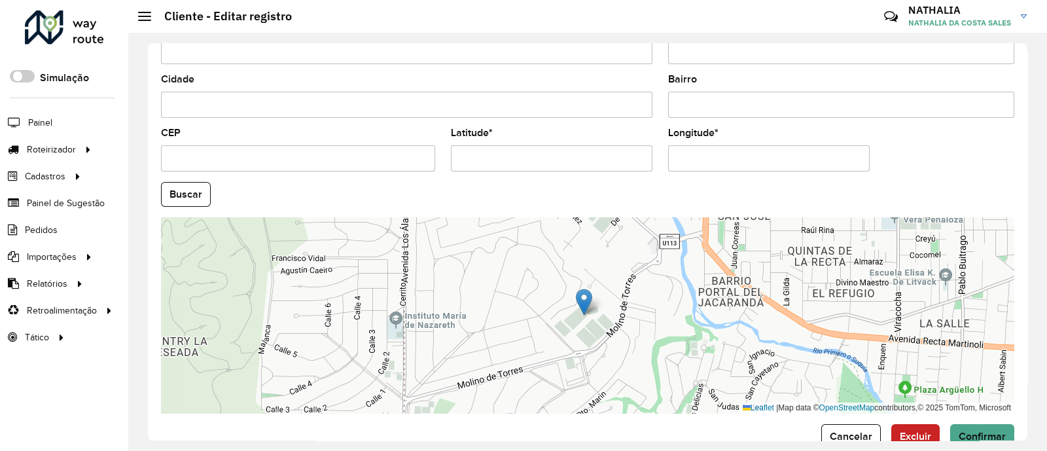
click at [552, 149] on input "Latitude *" at bounding box center [552, 158] width 202 height 26
paste input "text"
type input "*********"
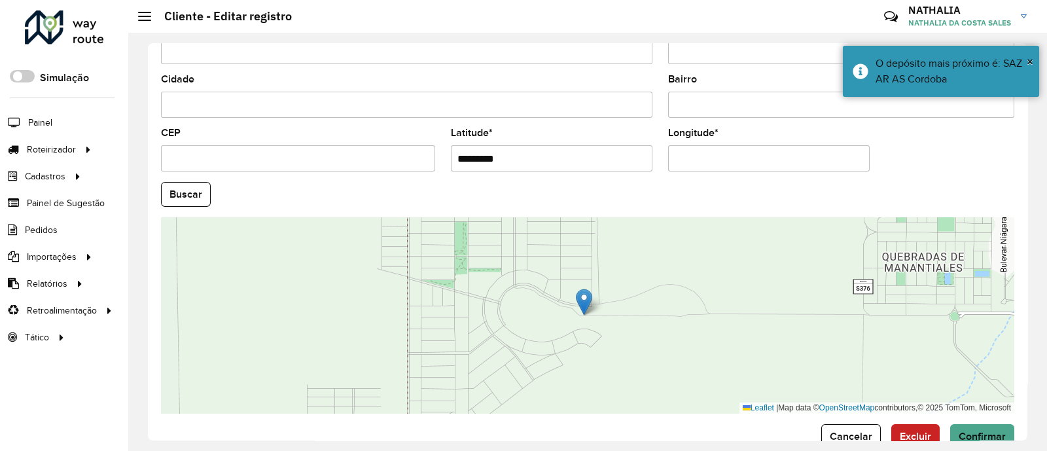
click at [826, 165] on input "Longitude *" at bounding box center [769, 158] width 202 height 26
paste input "text"
type input "*********"
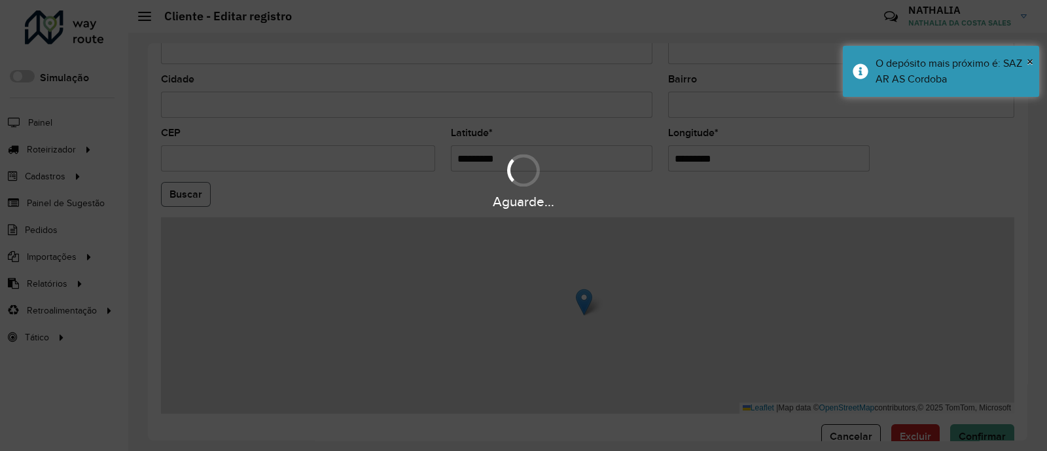
click at [171, 196] on hb-app "Aguarde... Pop-up bloqueado! Seu navegador bloqueou automáticamente a abertura …" at bounding box center [523, 225] width 1047 height 451
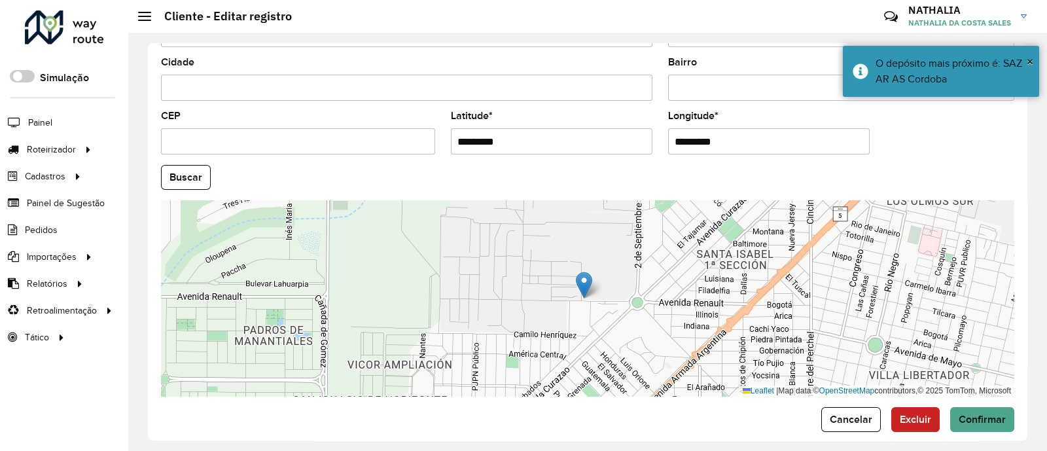
scroll to position [523, 0]
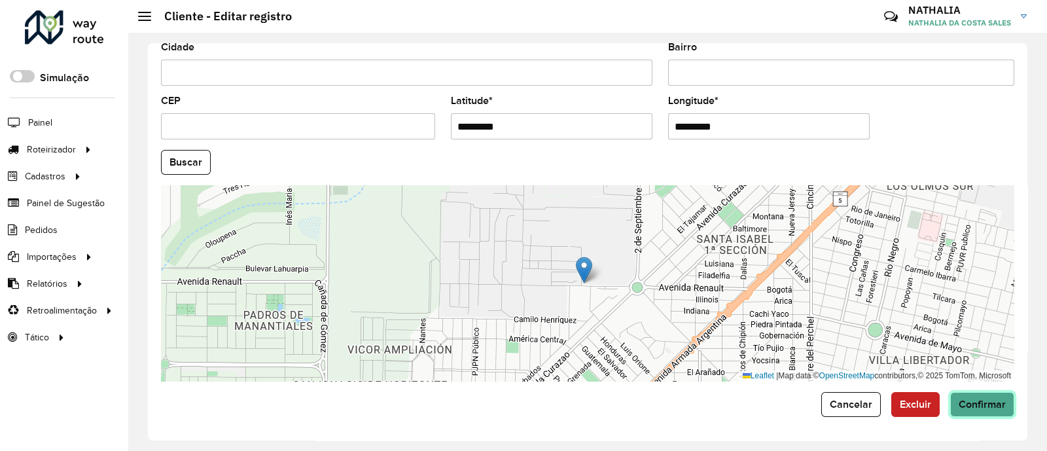
click at [833, 360] on span "Confirmar" at bounding box center [982, 403] width 47 height 11
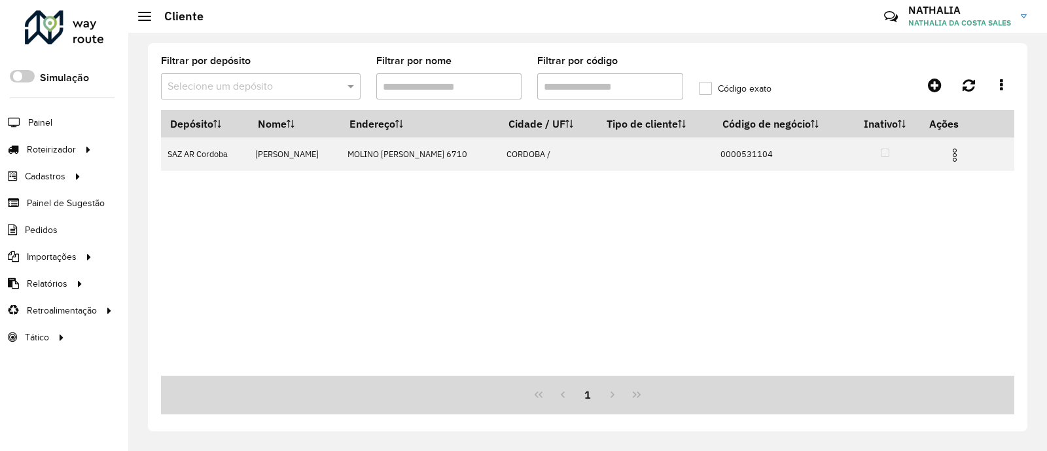
click at [581, 89] on input "Filtrar por código" at bounding box center [610, 86] width 146 height 26
paste input "text"
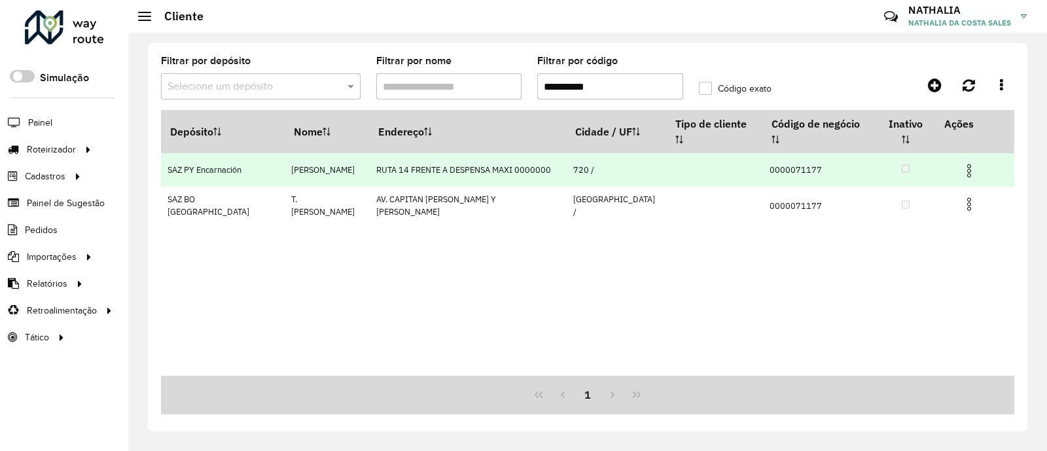
type input "**********"
click at [833, 163] on img at bounding box center [969, 171] width 16 height 16
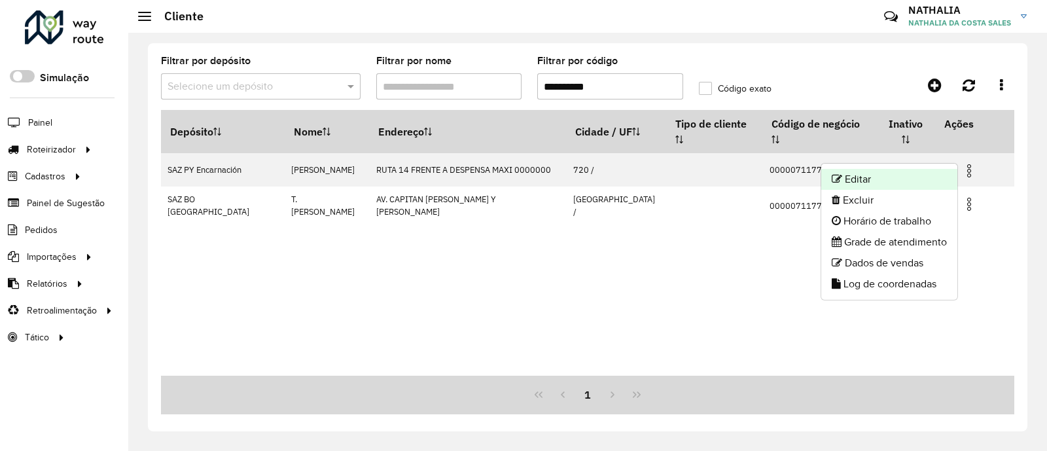
click at [833, 180] on li "Editar" at bounding box center [889, 179] width 136 height 21
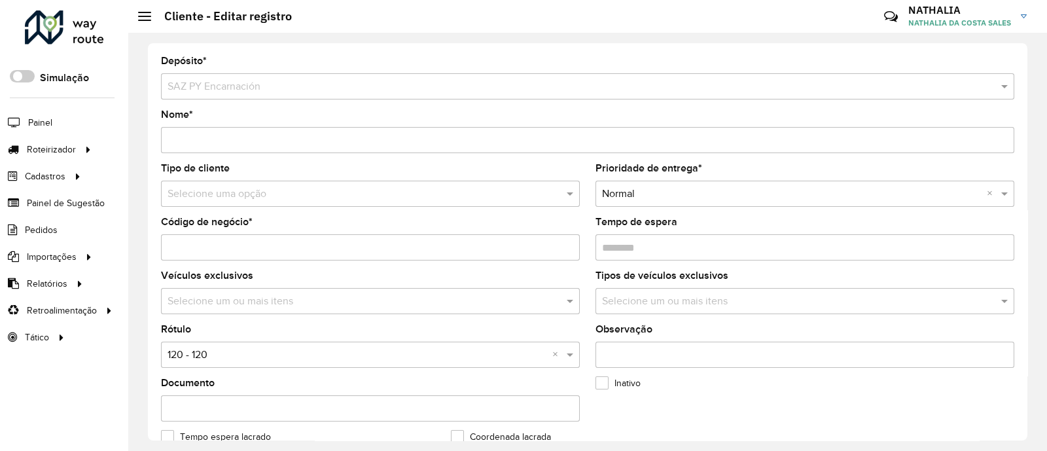
scroll to position [326, 0]
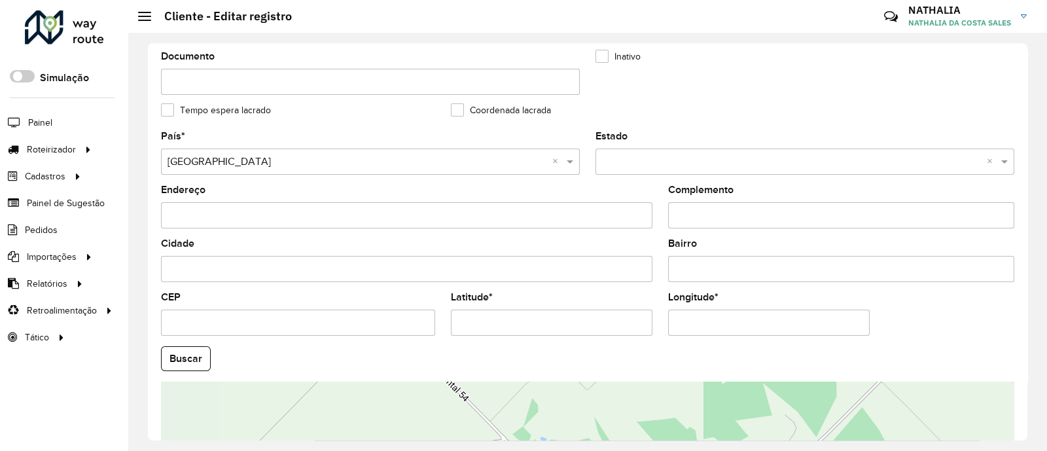
click at [633, 321] on input "Latitude *" at bounding box center [552, 322] width 202 height 26
click at [633, 321] on input "**********" at bounding box center [552, 322] width 202 height 26
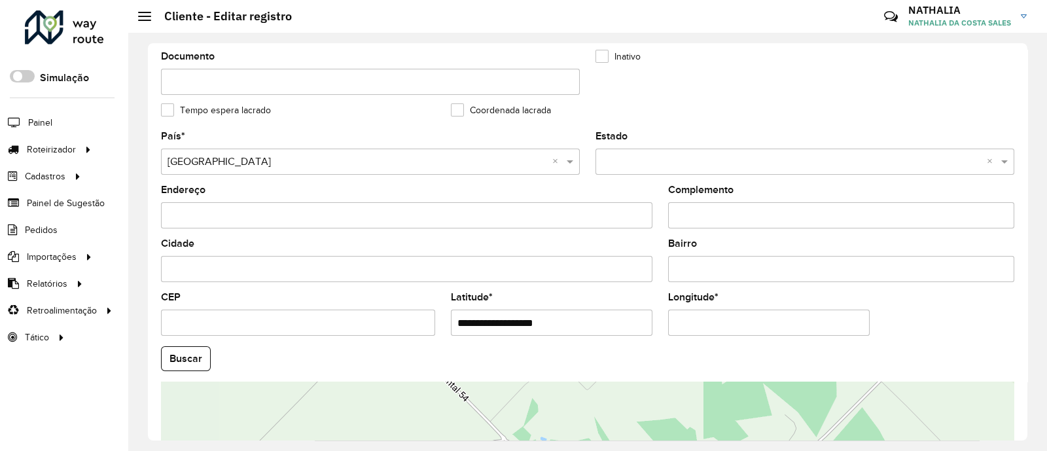
click at [633, 321] on input "**********" at bounding box center [552, 322] width 202 height 26
paste input "text"
type input "**********"
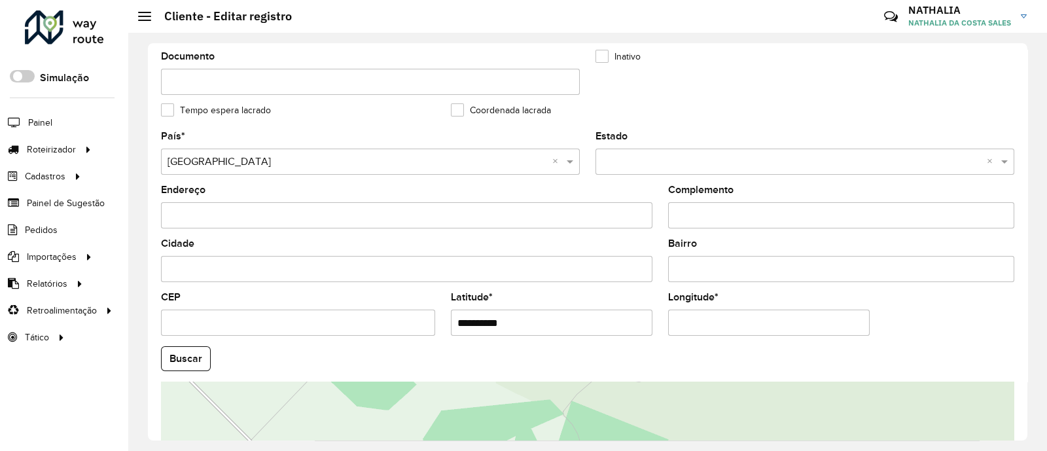
click at [771, 324] on input "Longitude *" at bounding box center [769, 322] width 202 height 26
paste input "text"
type input "**********"
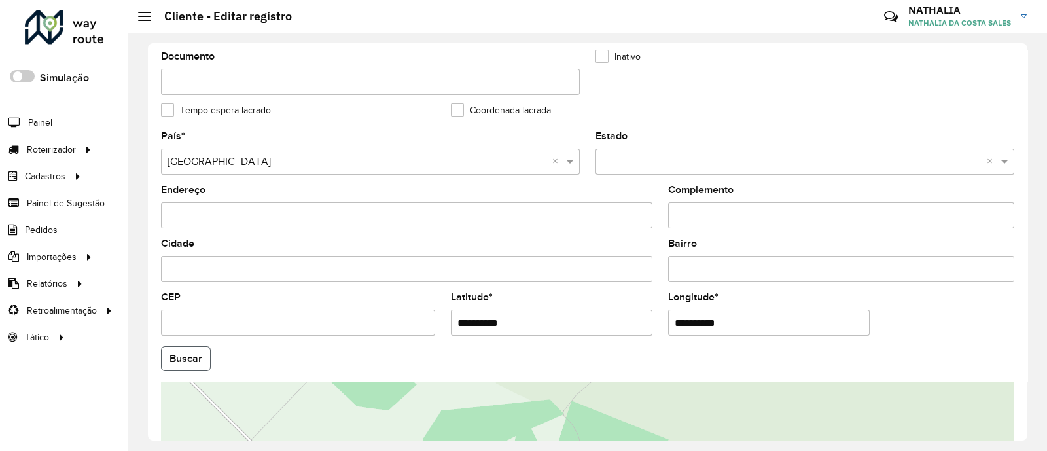
click at [201, 360] on hb-app "Aguarde... Pop-up bloqueado! Seu navegador bloqueou automáticamente a abertura …" at bounding box center [523, 225] width 1047 height 451
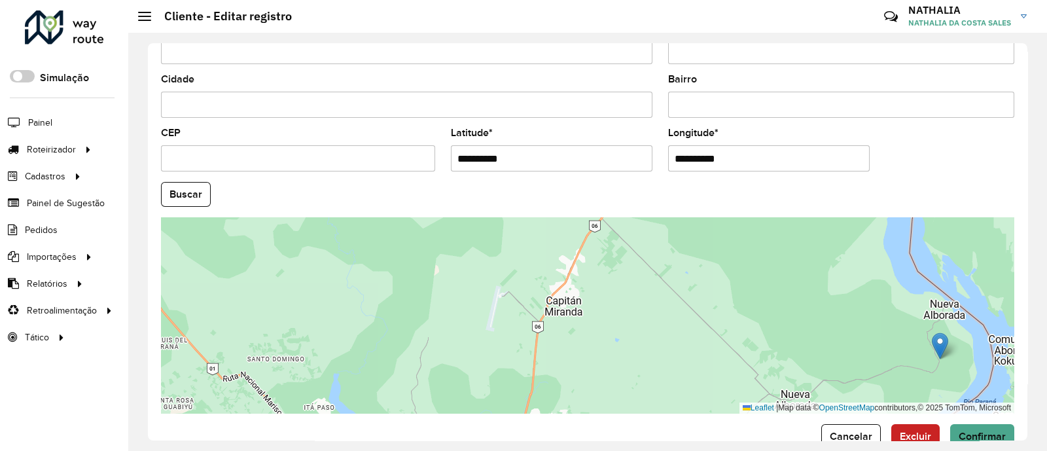
scroll to position [523, 0]
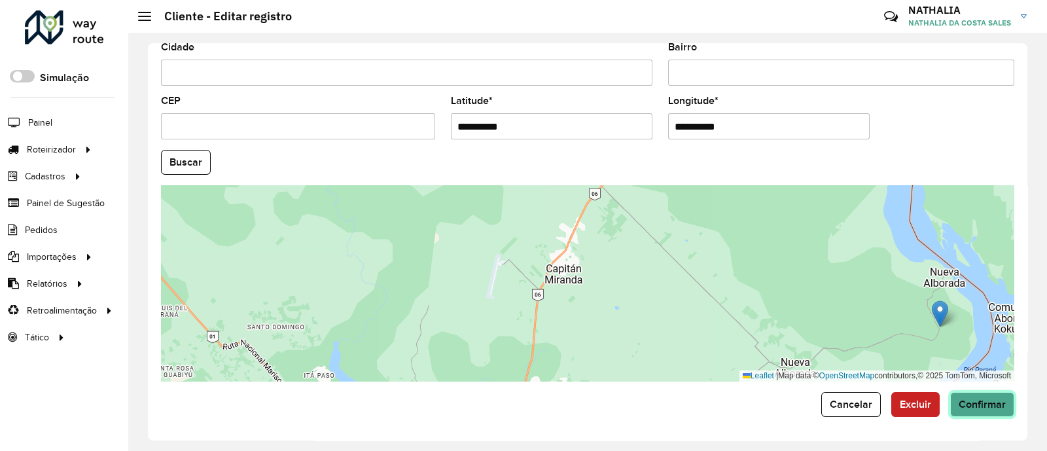
click at [833, 360] on button "Confirmar" at bounding box center [982, 404] width 64 height 25
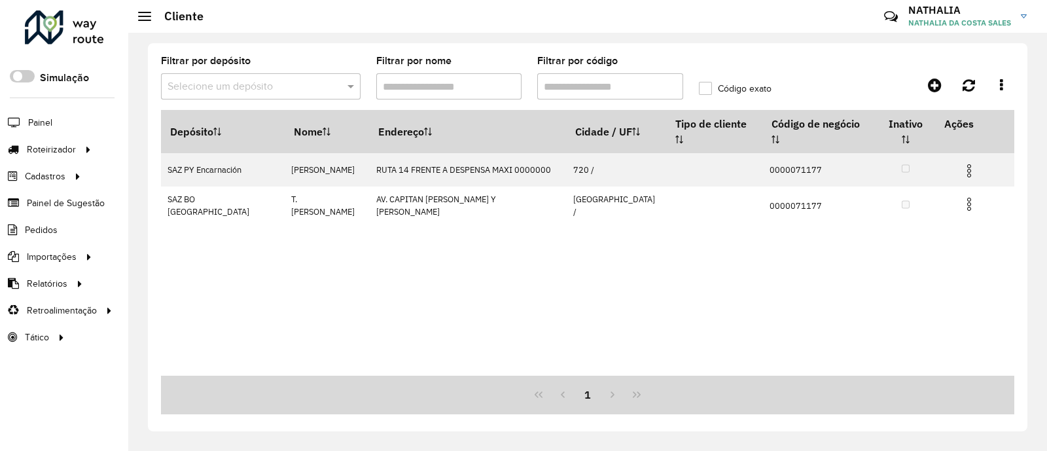
click at [56, 32] on div at bounding box center [64, 27] width 79 height 34
